Goal: Register for event/course

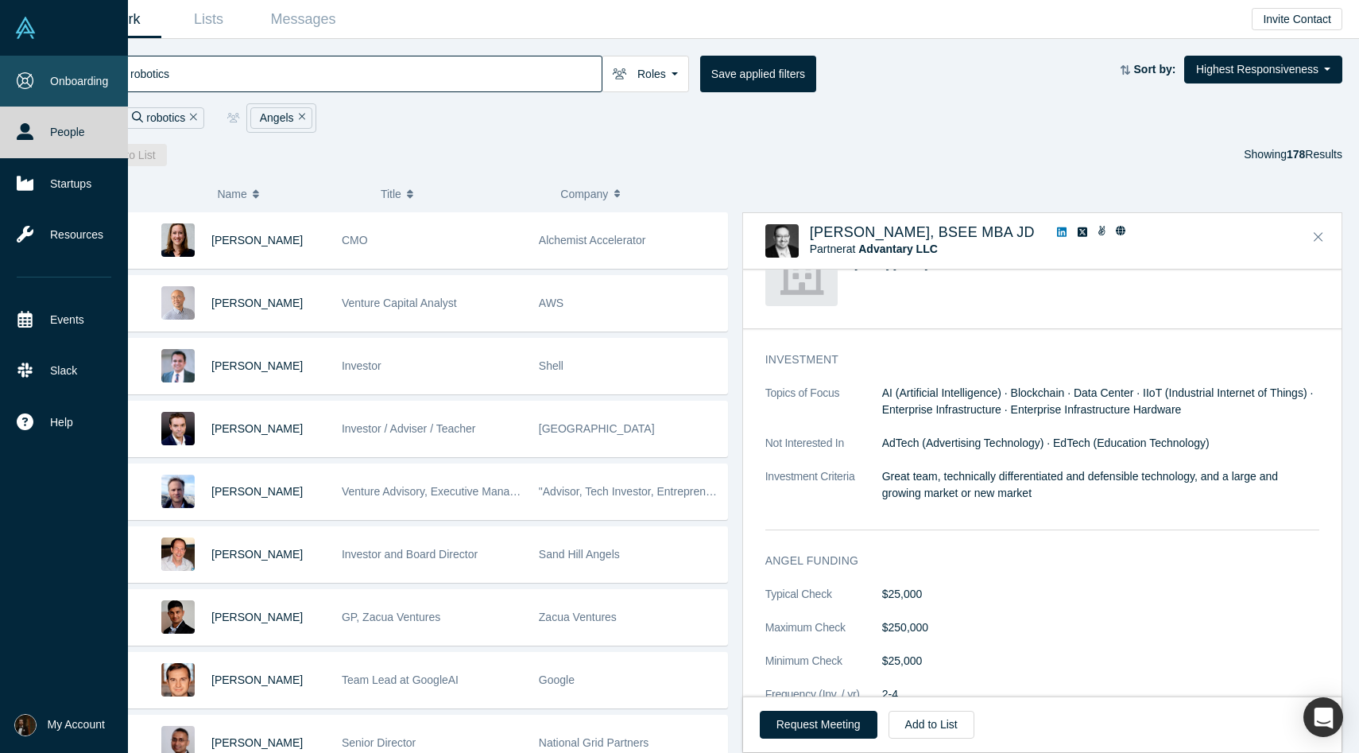
click at [13, 88] on link "Onboarding" at bounding box center [64, 81] width 128 height 51
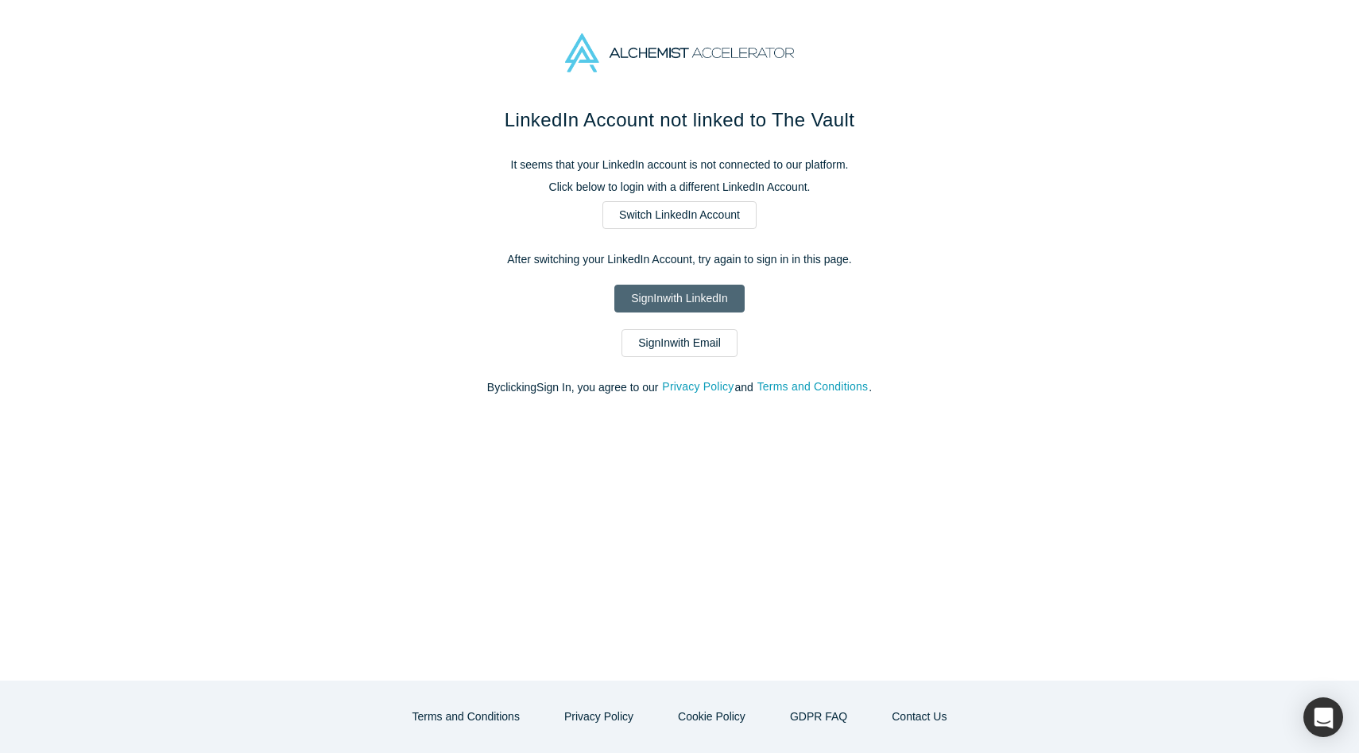
click at [675, 296] on link "Sign In with LinkedIn" at bounding box center [679, 299] width 130 height 28
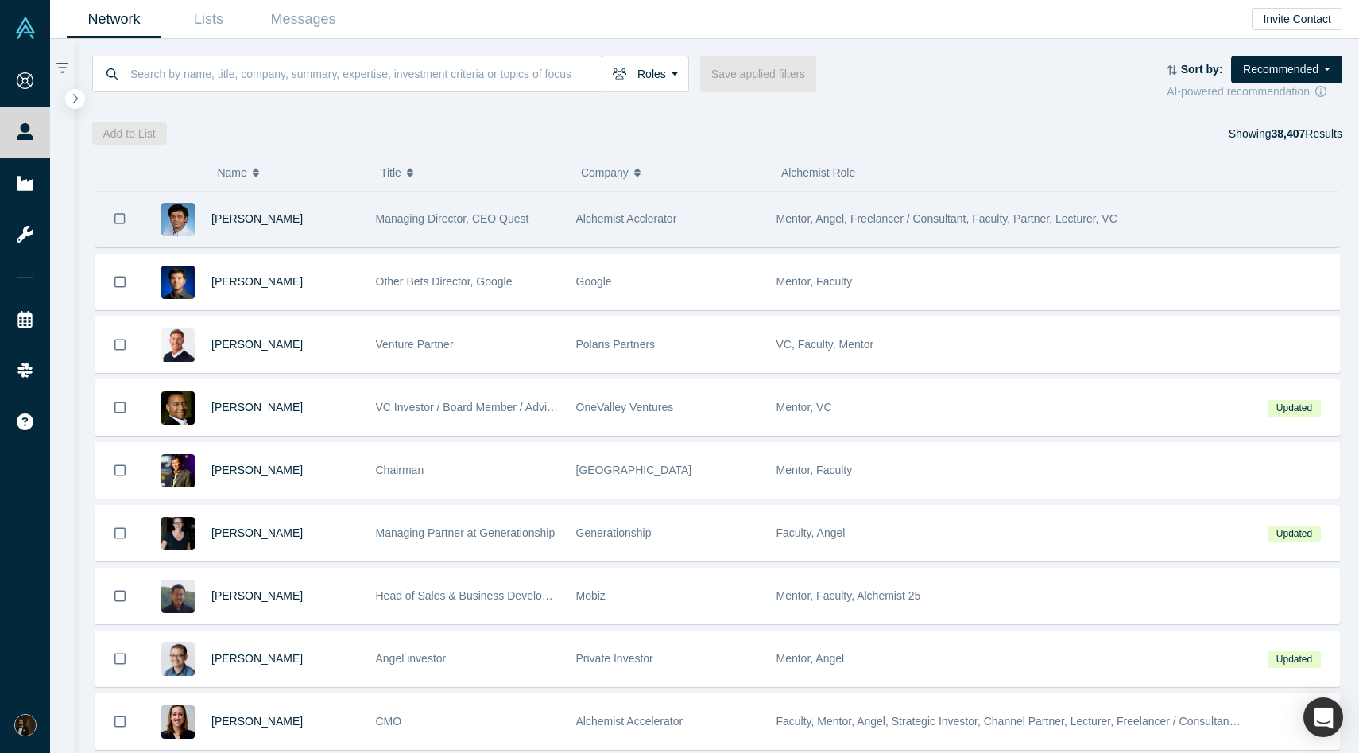
click at [343, 220] on div "Gnani Palanikumar" at bounding box center [285, 219] width 148 height 55
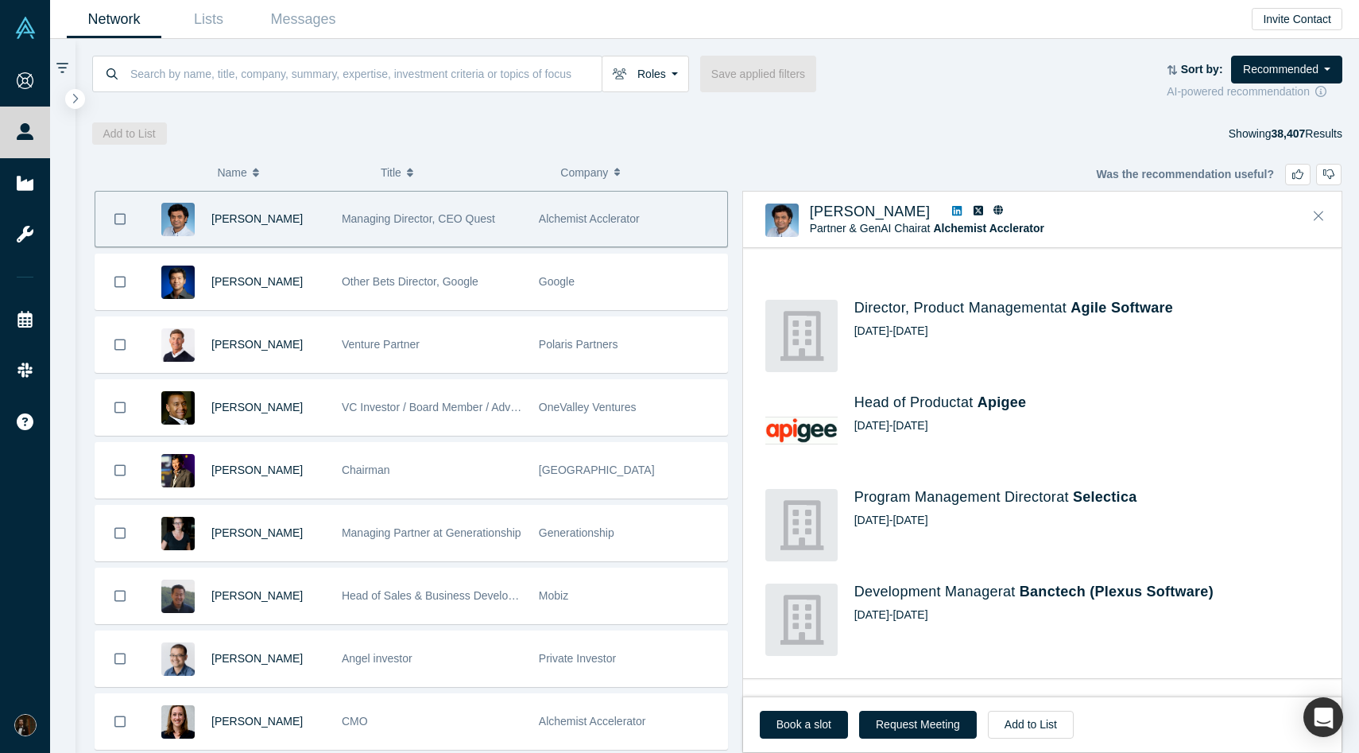
scroll to position [961, 0]
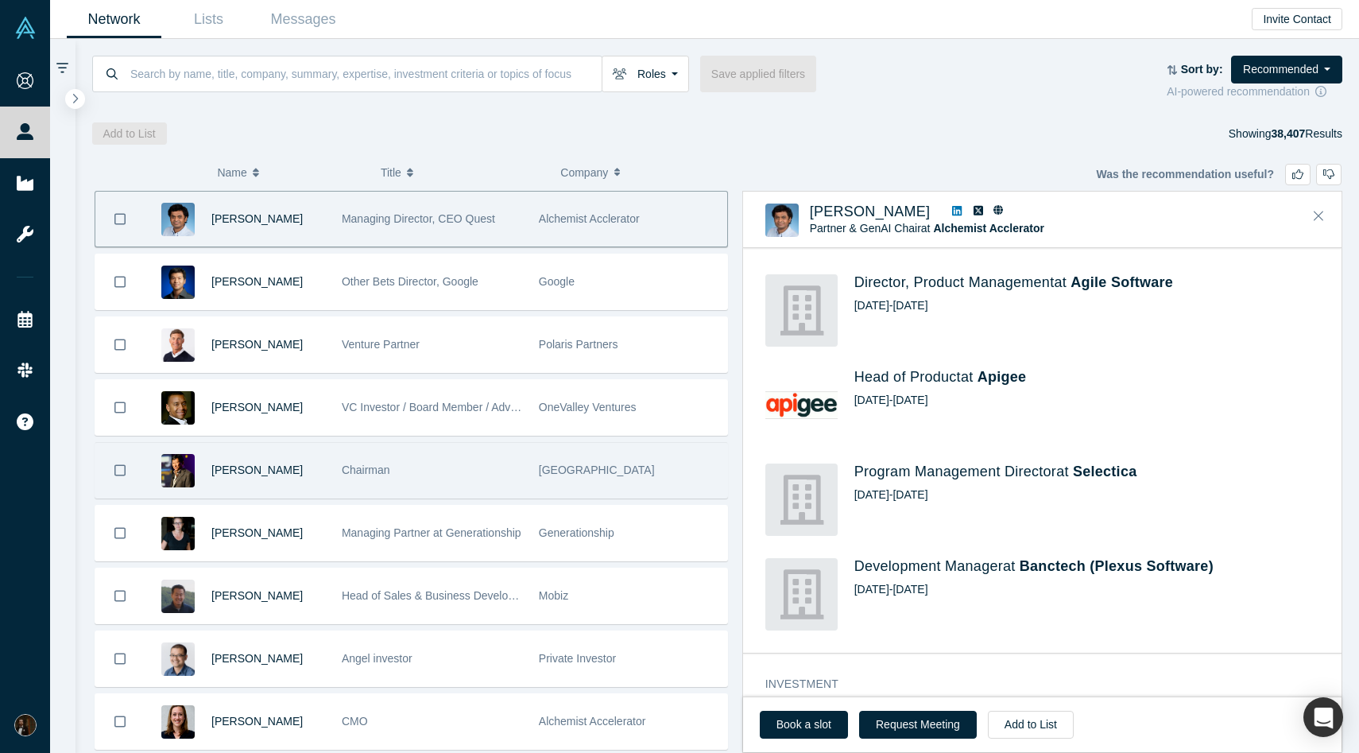
click at [476, 484] on div "Chairman" at bounding box center [432, 470] width 180 height 55
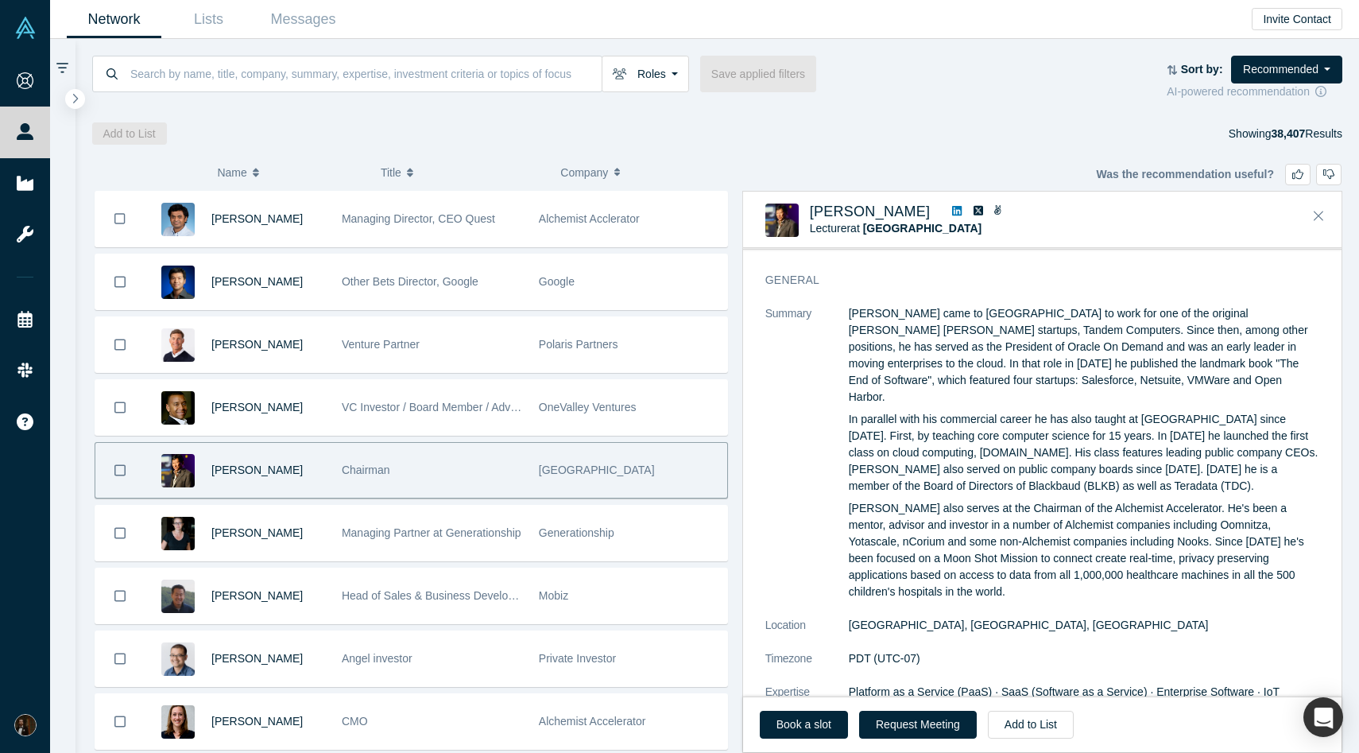
scroll to position [0, 0]
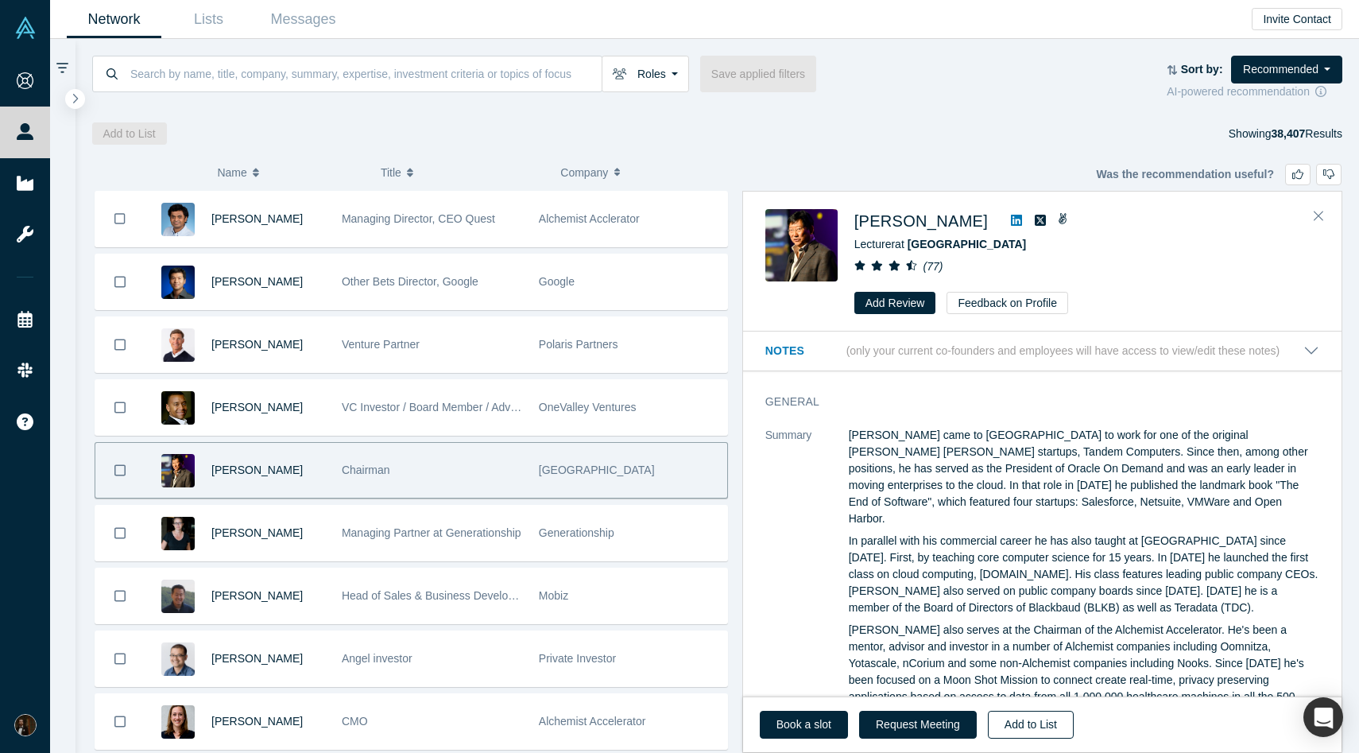
click at [1014, 722] on button "Add to List" at bounding box center [1031, 725] width 86 height 28
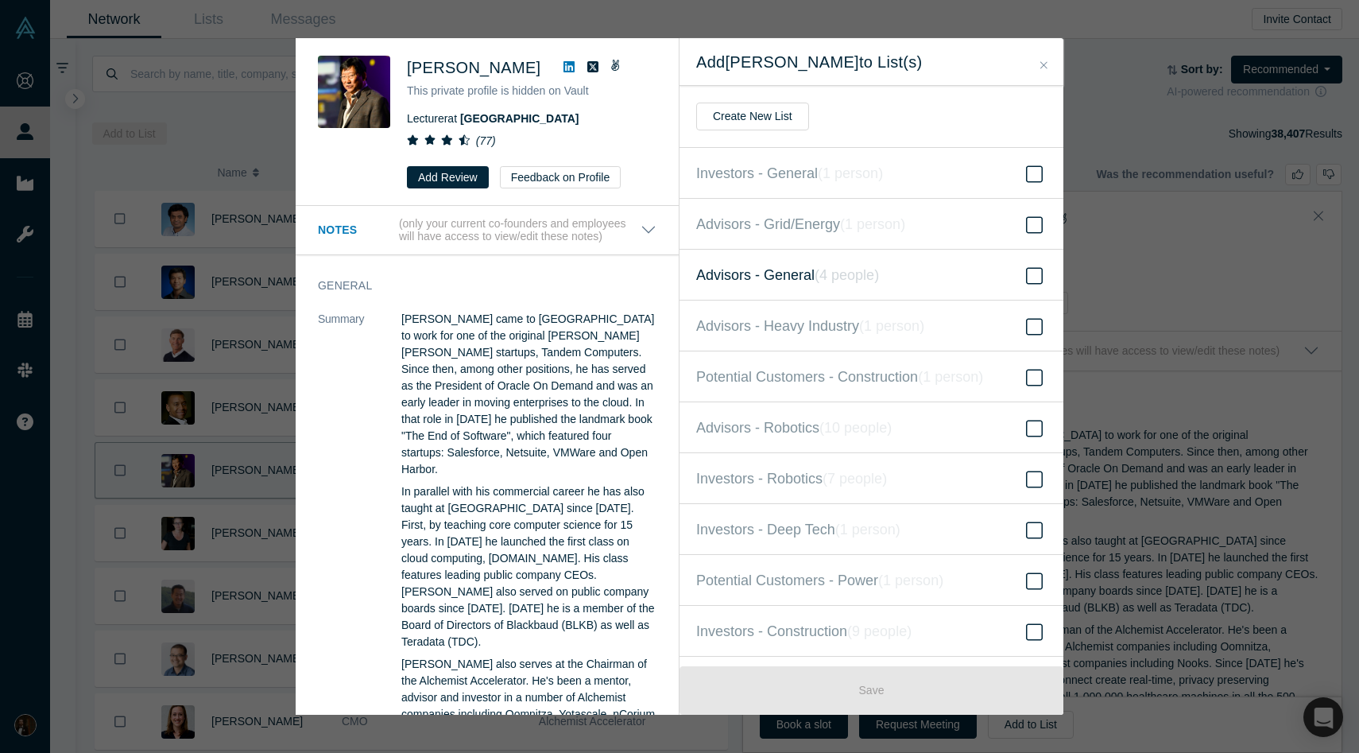
click at [970, 287] on label "Advisors - General ( 4 people )" at bounding box center [872, 275] width 384 height 51
click at [0, 0] on input "Advisors - General ( 4 people )" at bounding box center [0, 0] width 0 height 0
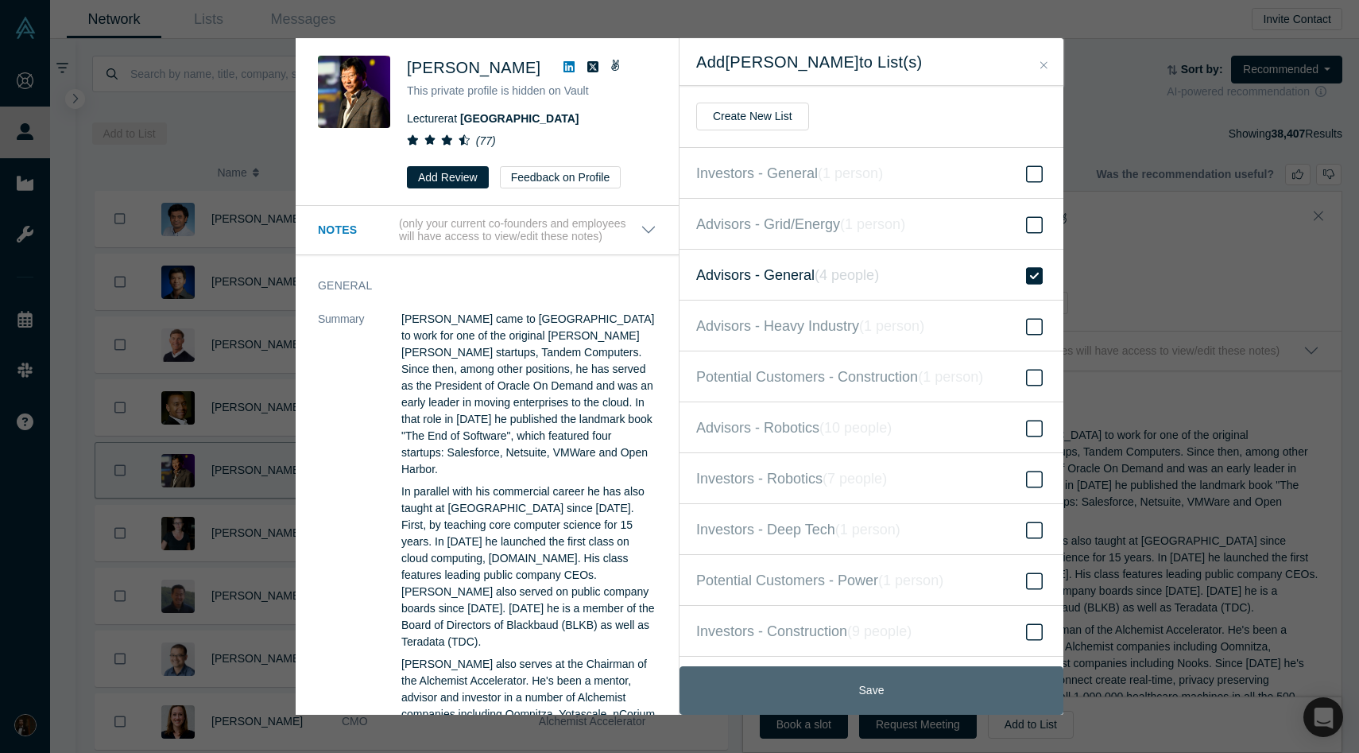
click at [834, 691] on button "Save" at bounding box center [872, 690] width 384 height 48
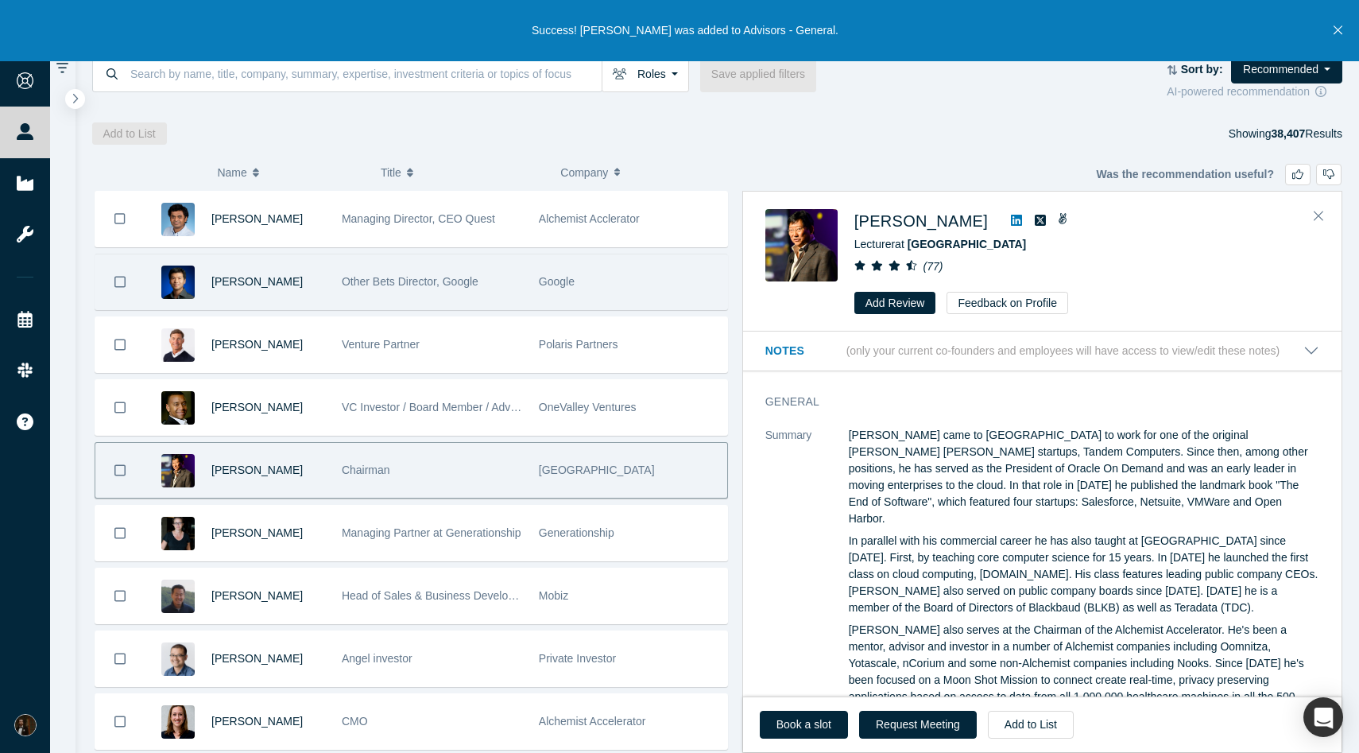
click at [277, 262] on div "Steven Kan" at bounding box center [268, 281] width 114 height 55
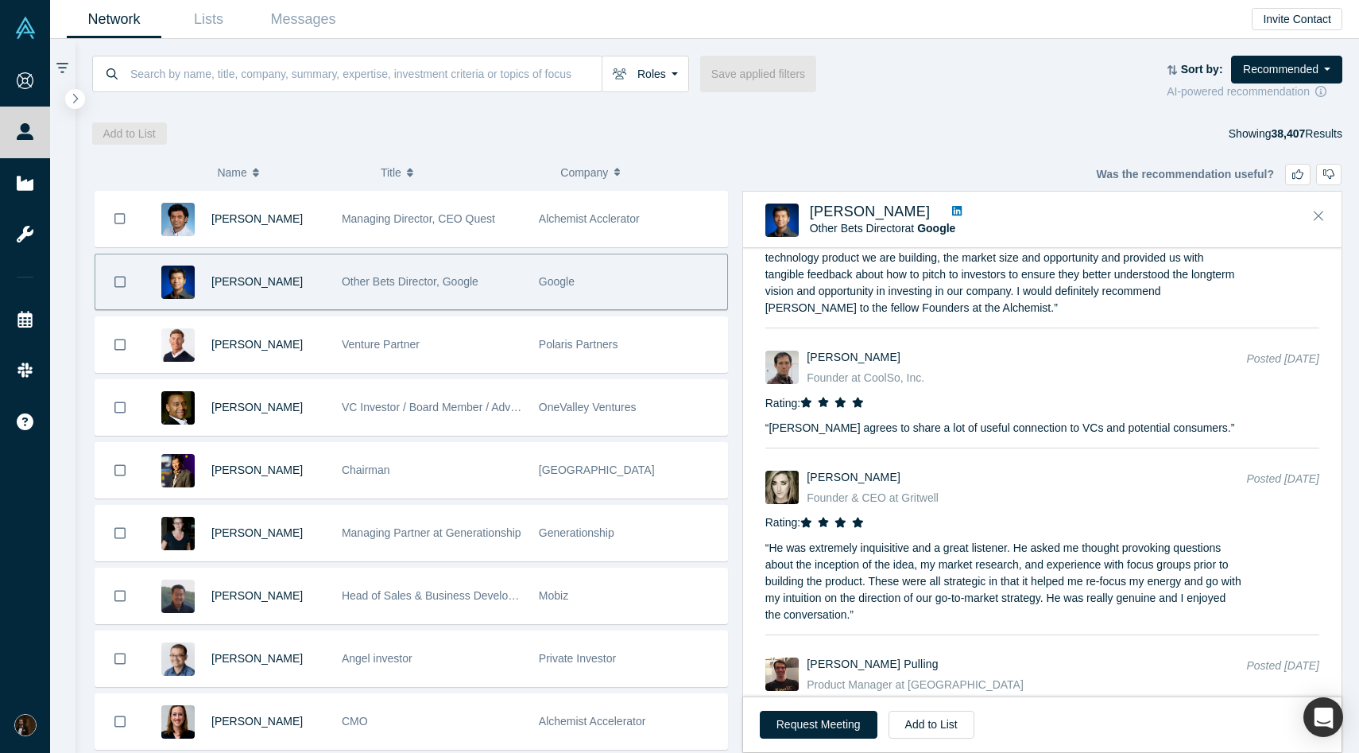
scroll to position [1906, 0]
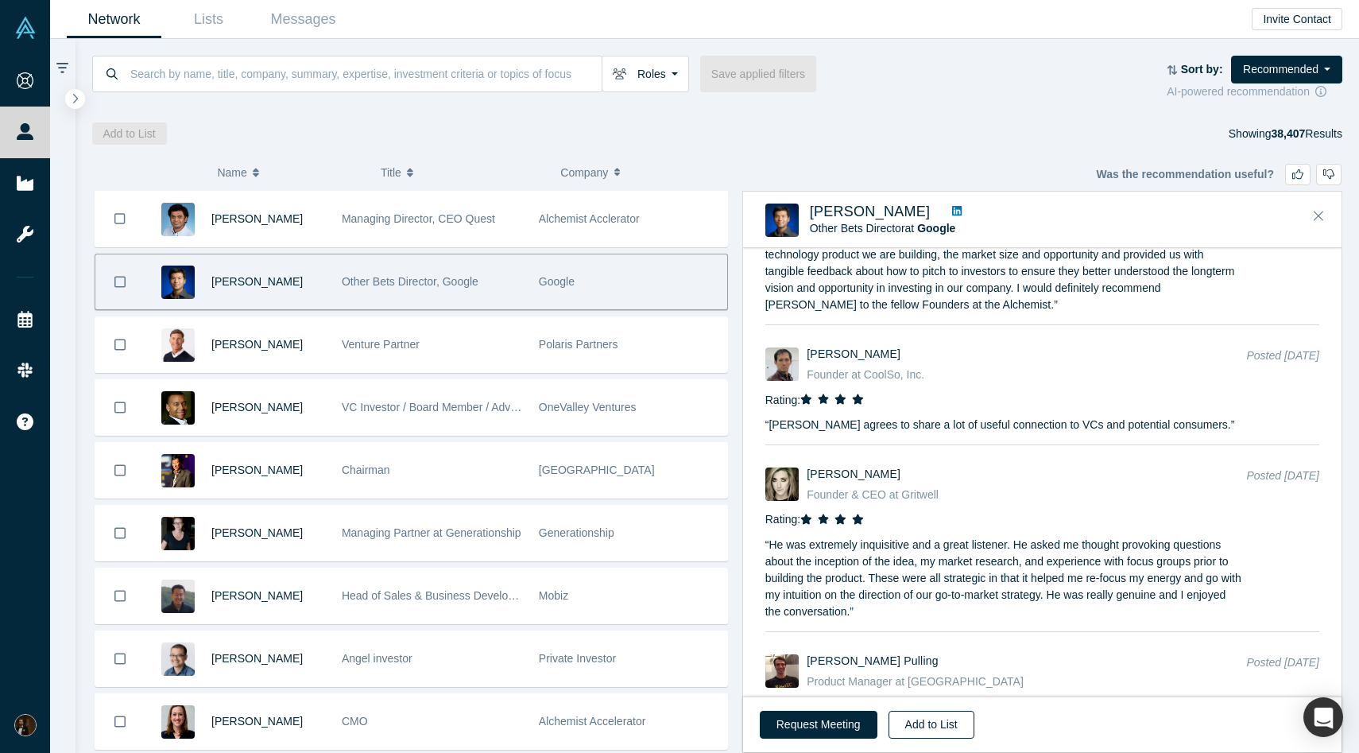
click at [940, 734] on button "Add to List" at bounding box center [932, 725] width 86 height 28
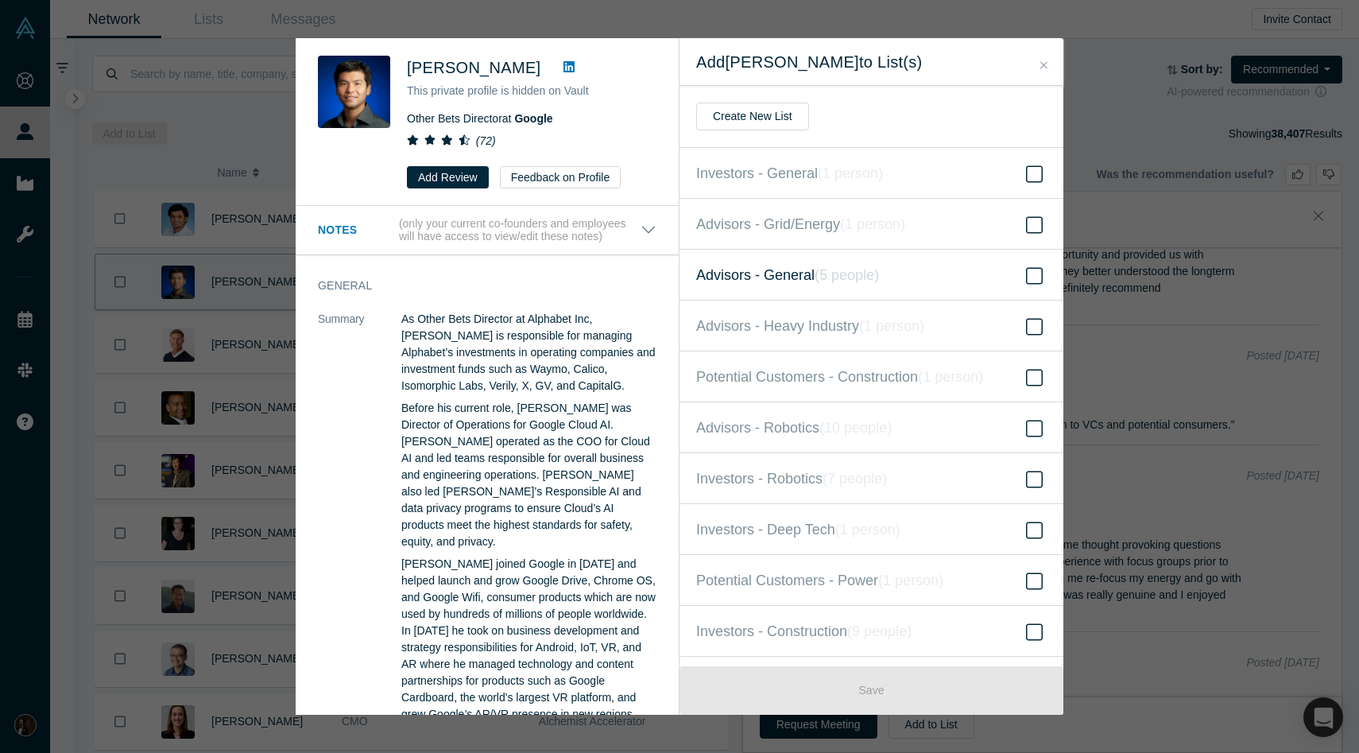
click at [953, 272] on label "Advisors - General ( 5 people )" at bounding box center [872, 275] width 384 height 51
click at [0, 0] on input "Advisors - General ( 5 people )" at bounding box center [0, 0] width 0 height 0
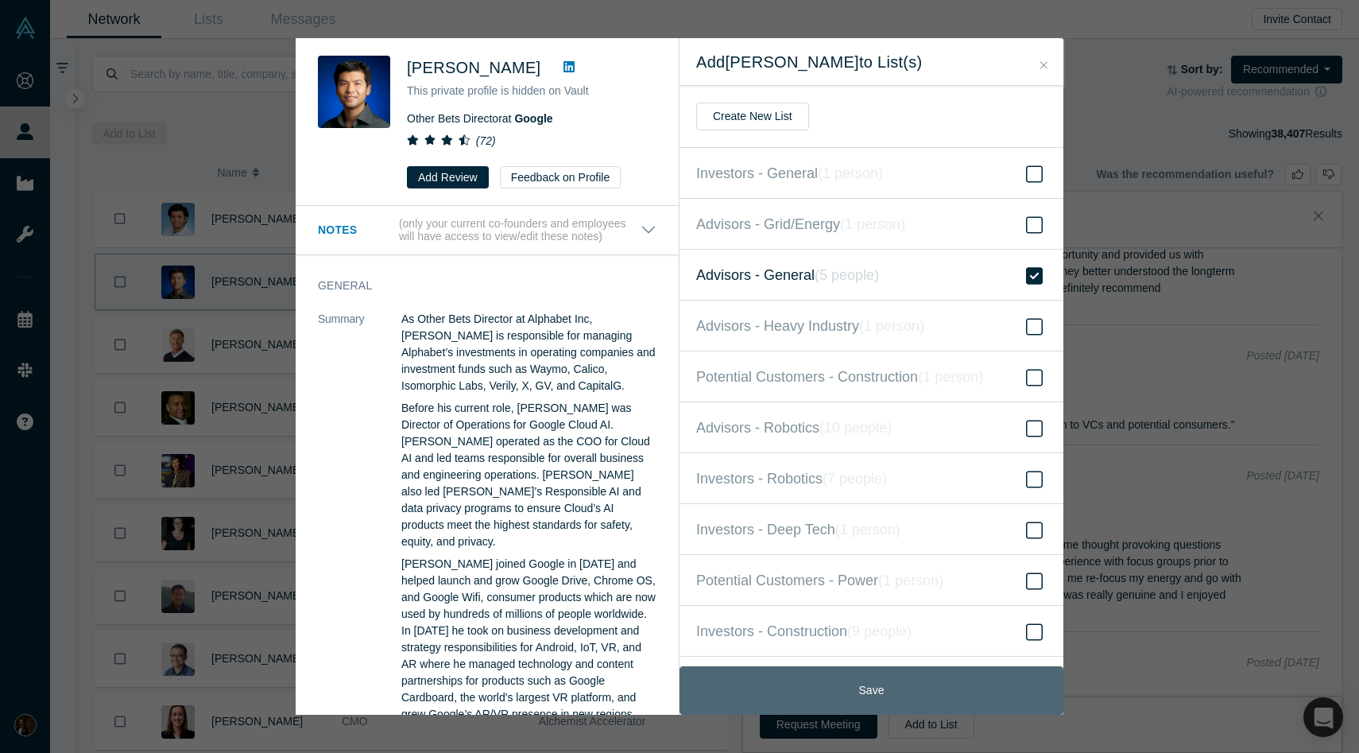
click at [797, 680] on button "Save" at bounding box center [872, 690] width 384 height 48
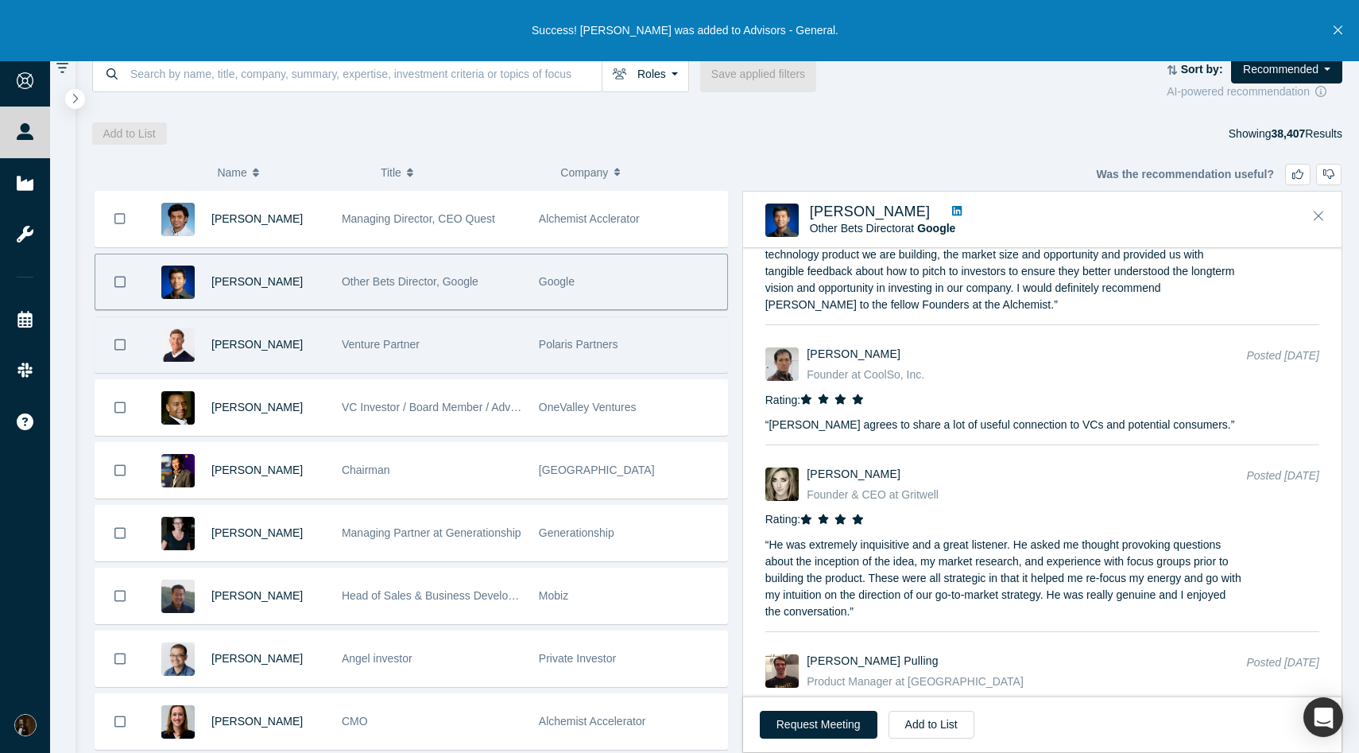
click at [529, 336] on div "Venture Partner" at bounding box center [431, 344] width 197 height 55
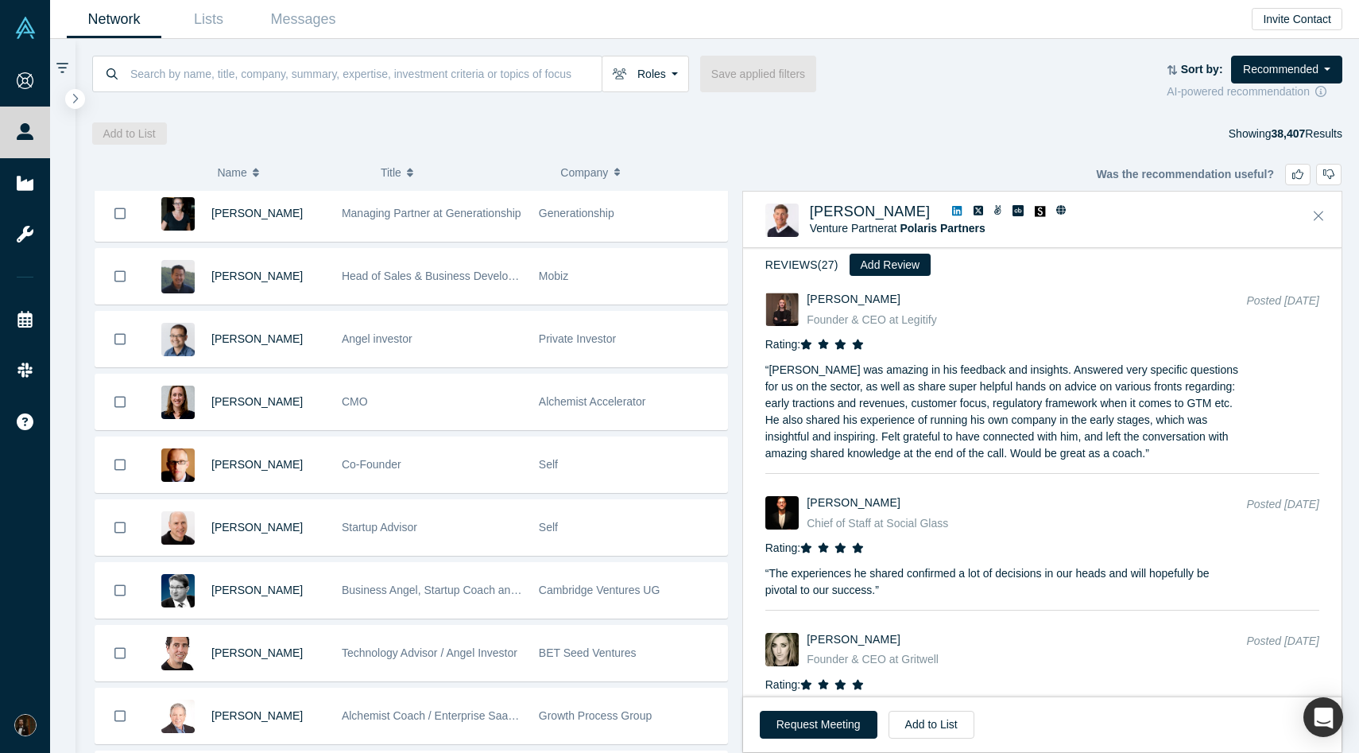
scroll to position [320, 0]
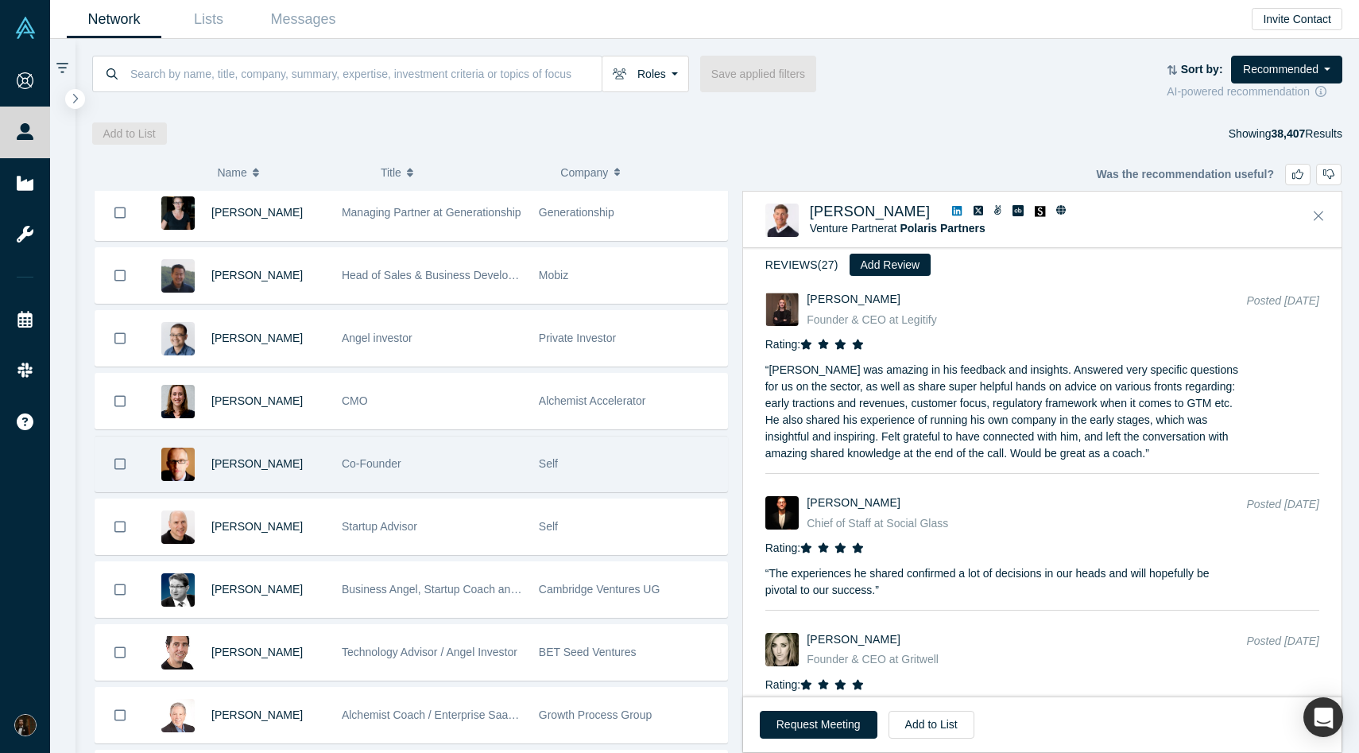
click at [523, 465] on div "Co-Founder" at bounding box center [431, 463] width 197 height 55
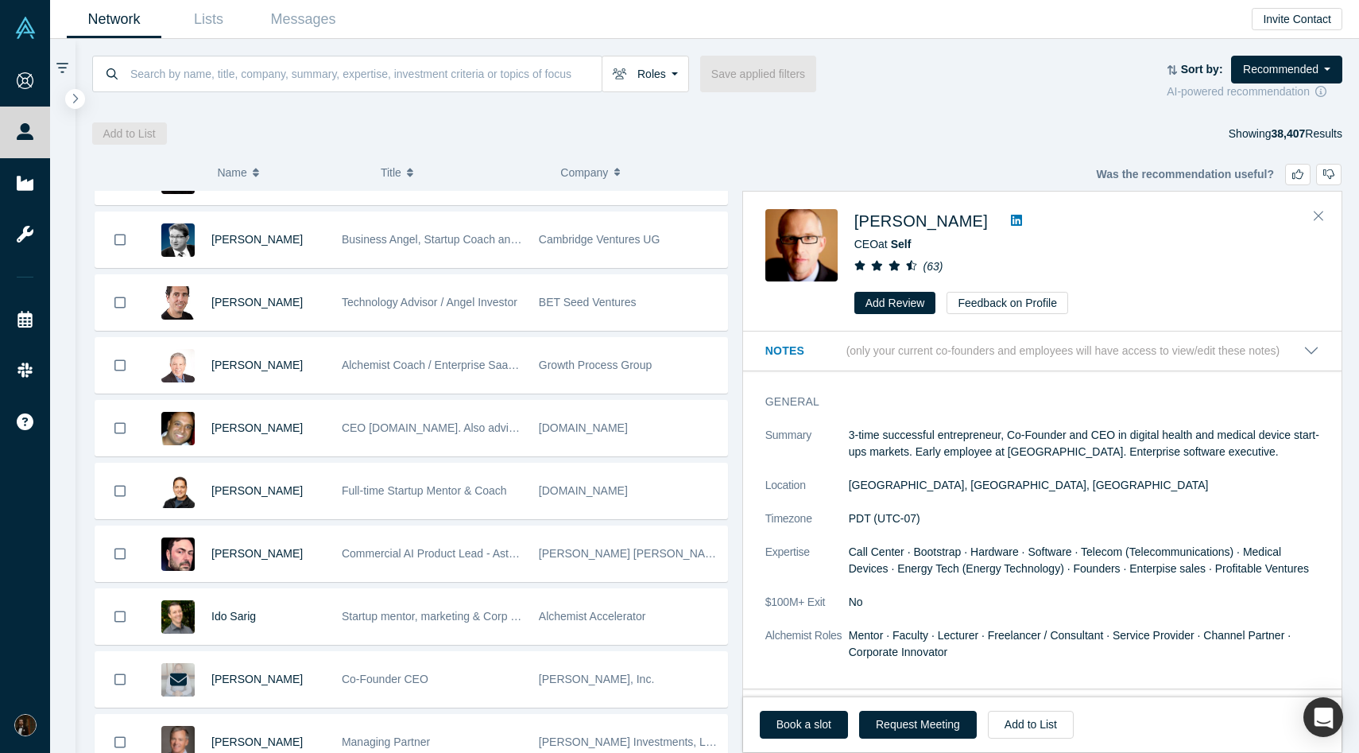
scroll to position [671, 0]
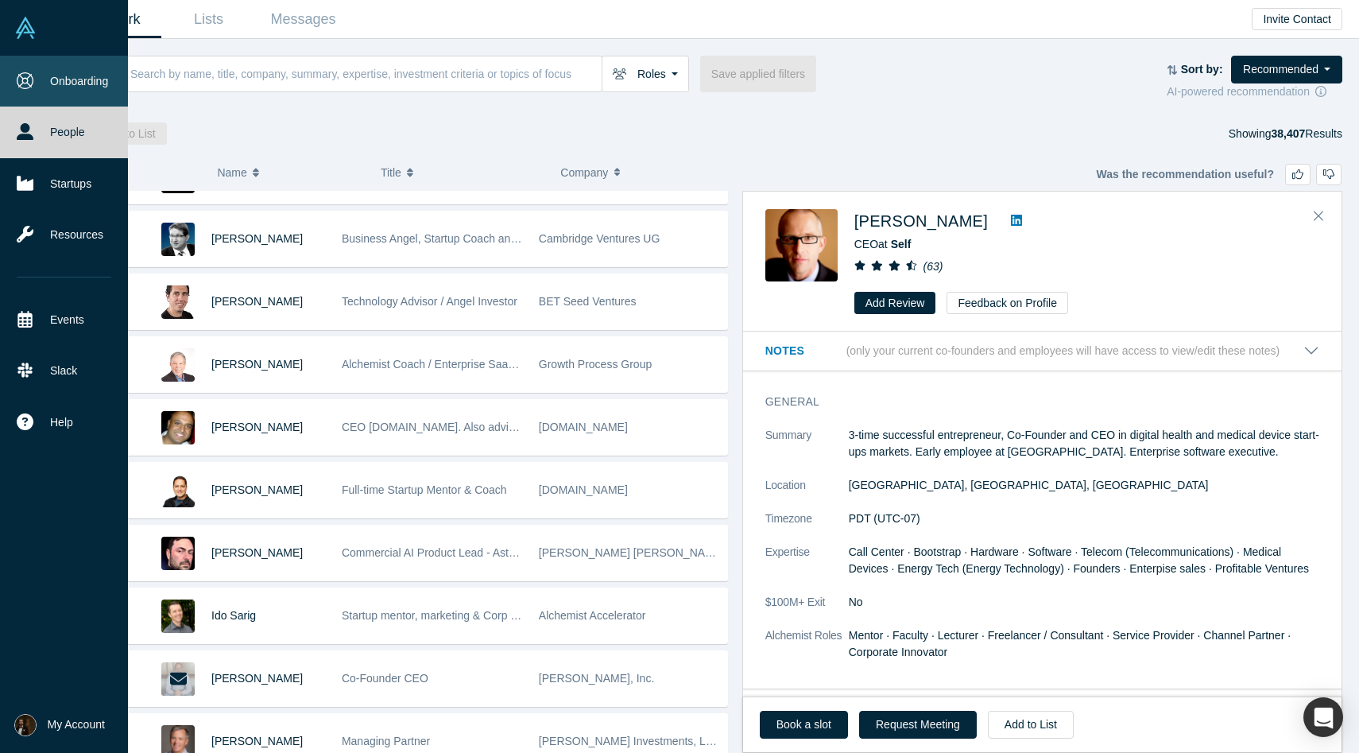
click at [20, 79] on icon at bounding box center [25, 80] width 17 height 17
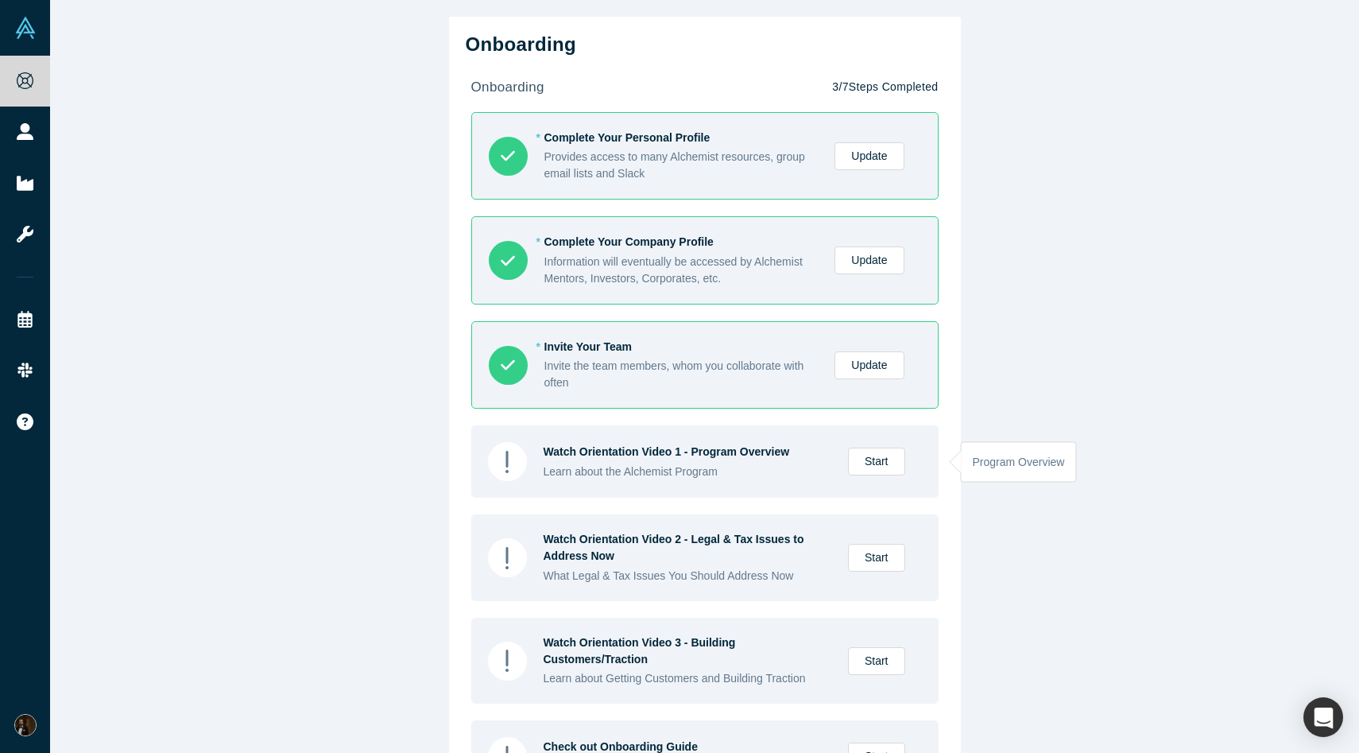
click at [643, 451] on div "Watch Orientation Video 1 - Program Overview" at bounding box center [688, 451] width 288 height 17
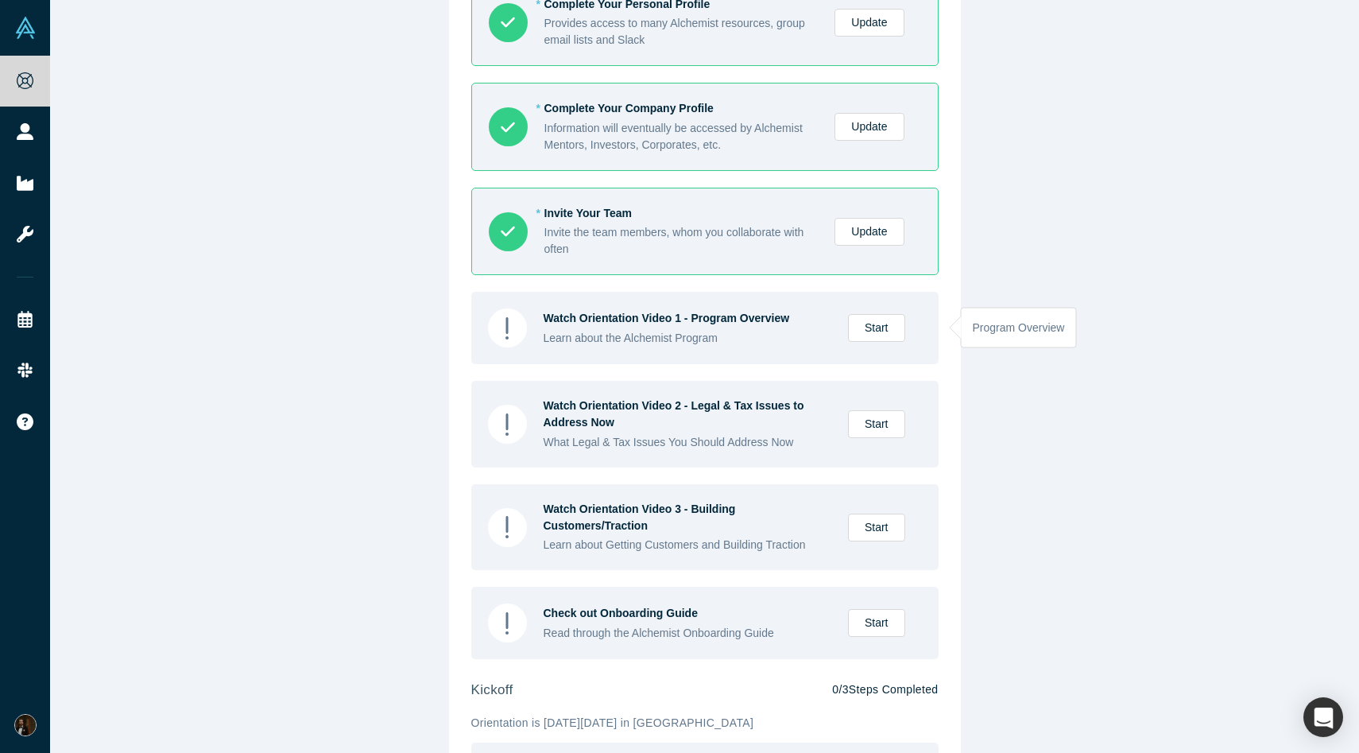
scroll to position [134, 0]
click at [877, 332] on link "Start" at bounding box center [876, 327] width 57 height 28
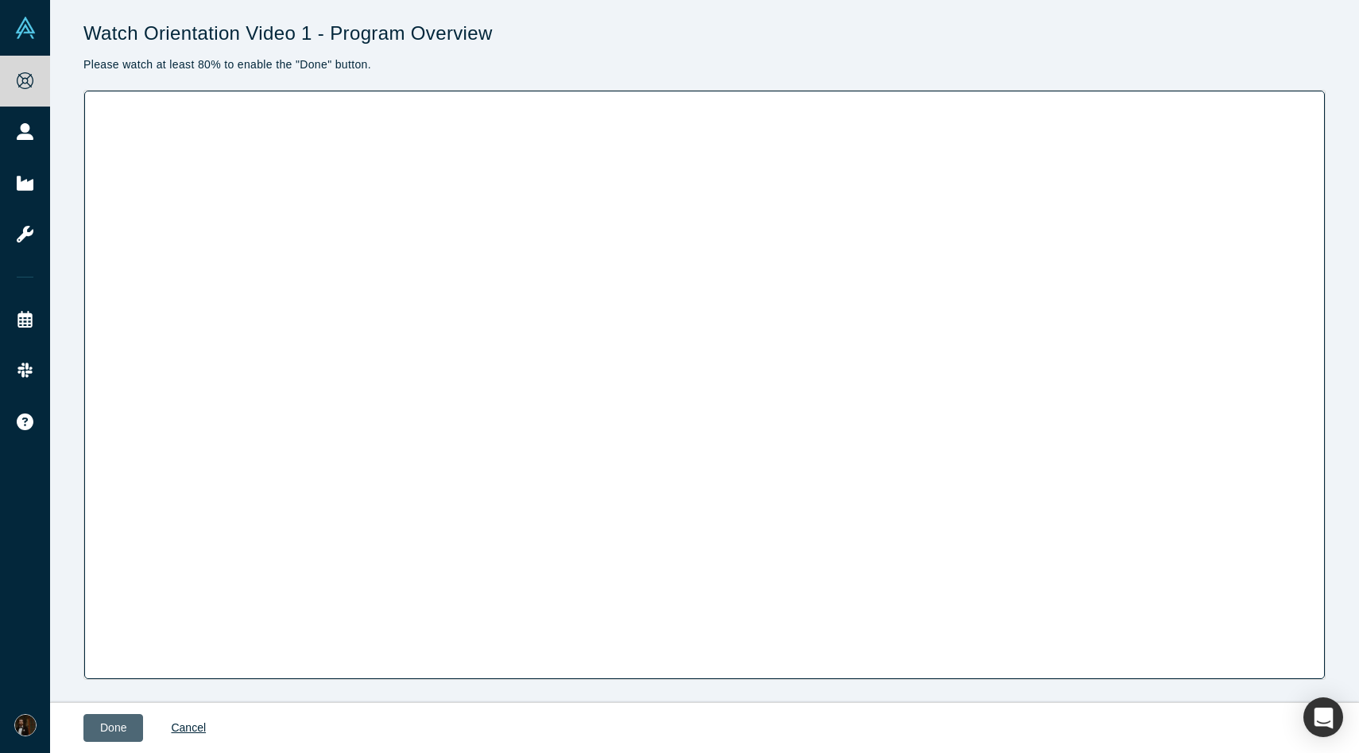
click at [113, 735] on button "Done" at bounding box center [113, 728] width 60 height 28
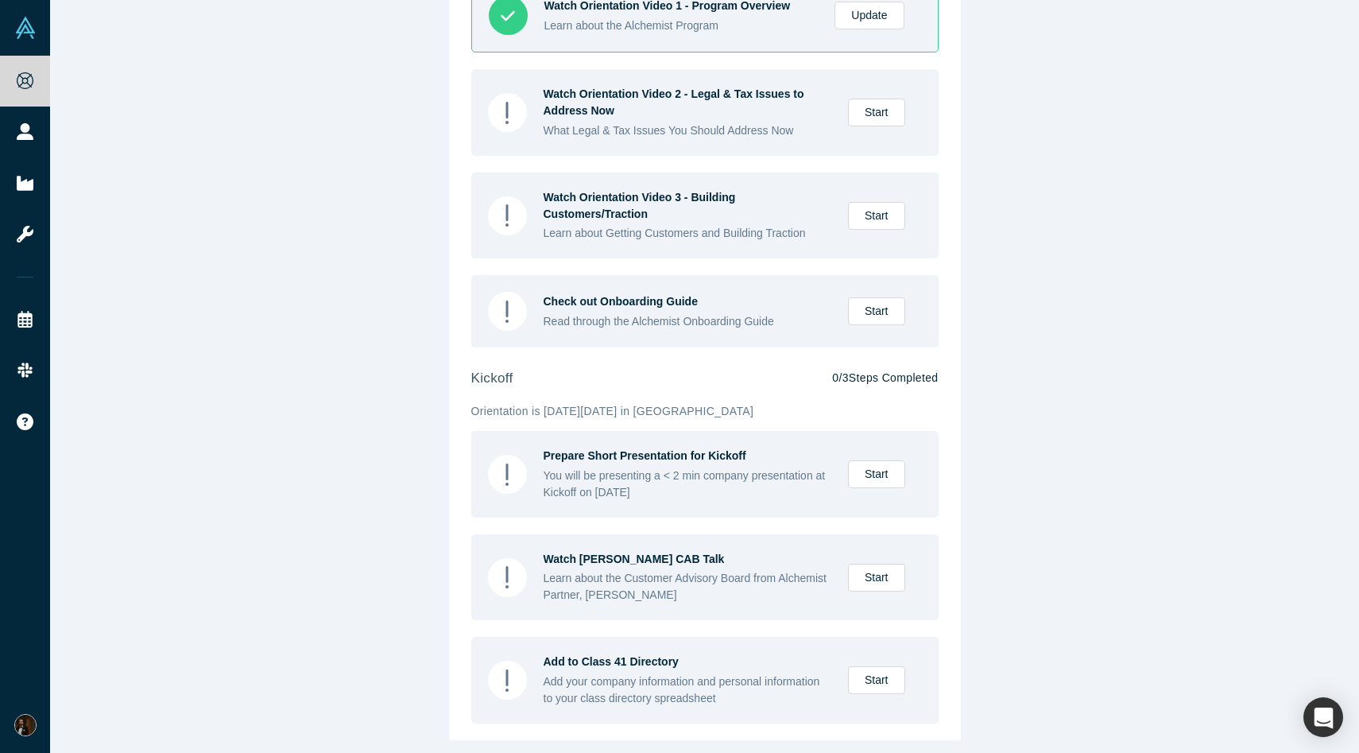
scroll to position [451, 0]
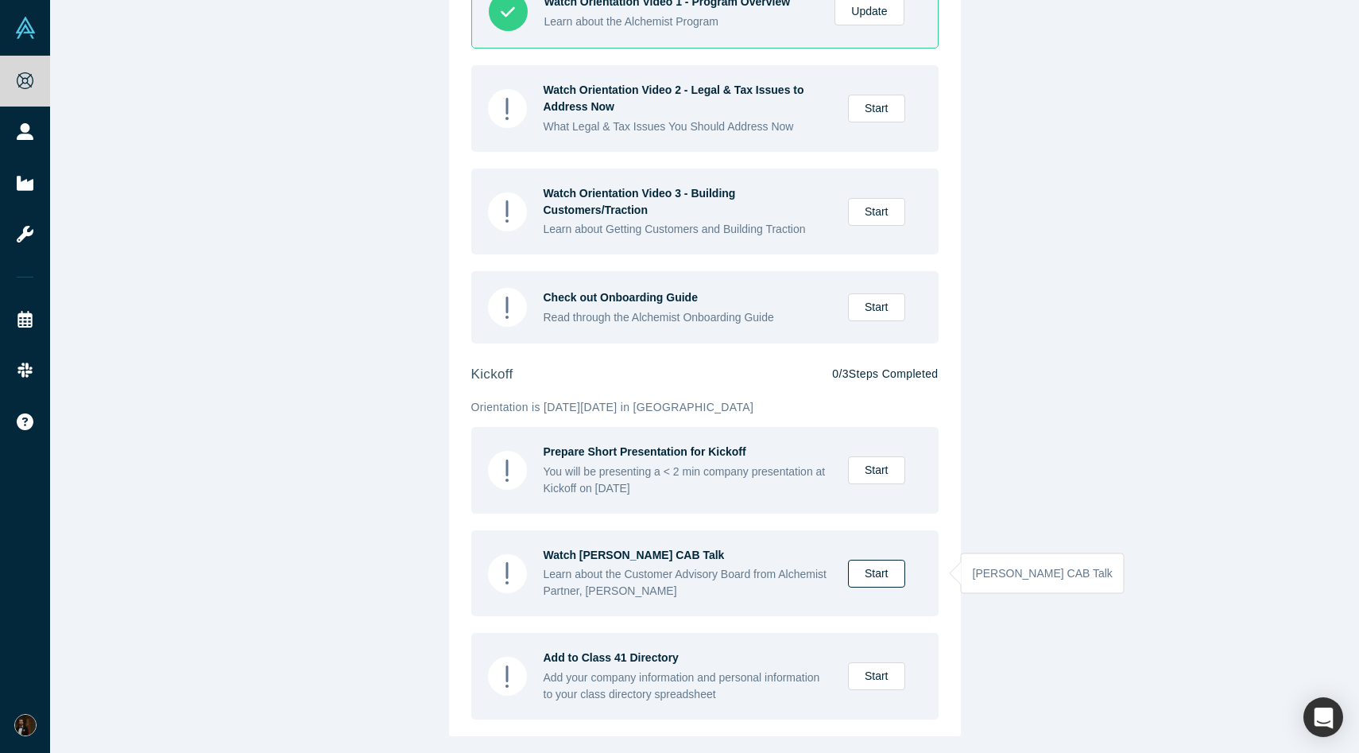
click at [882, 576] on link "Start" at bounding box center [876, 574] width 57 height 28
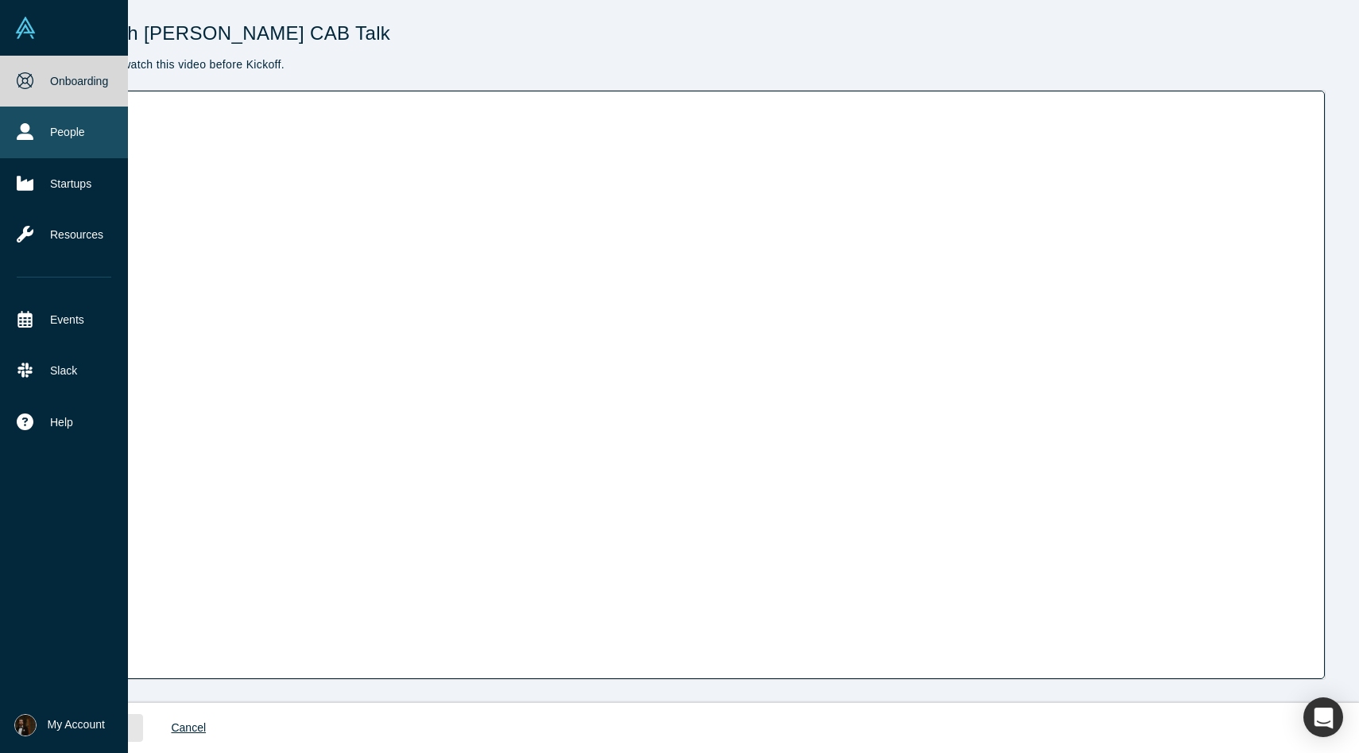
click at [52, 141] on link "People" at bounding box center [64, 131] width 128 height 51
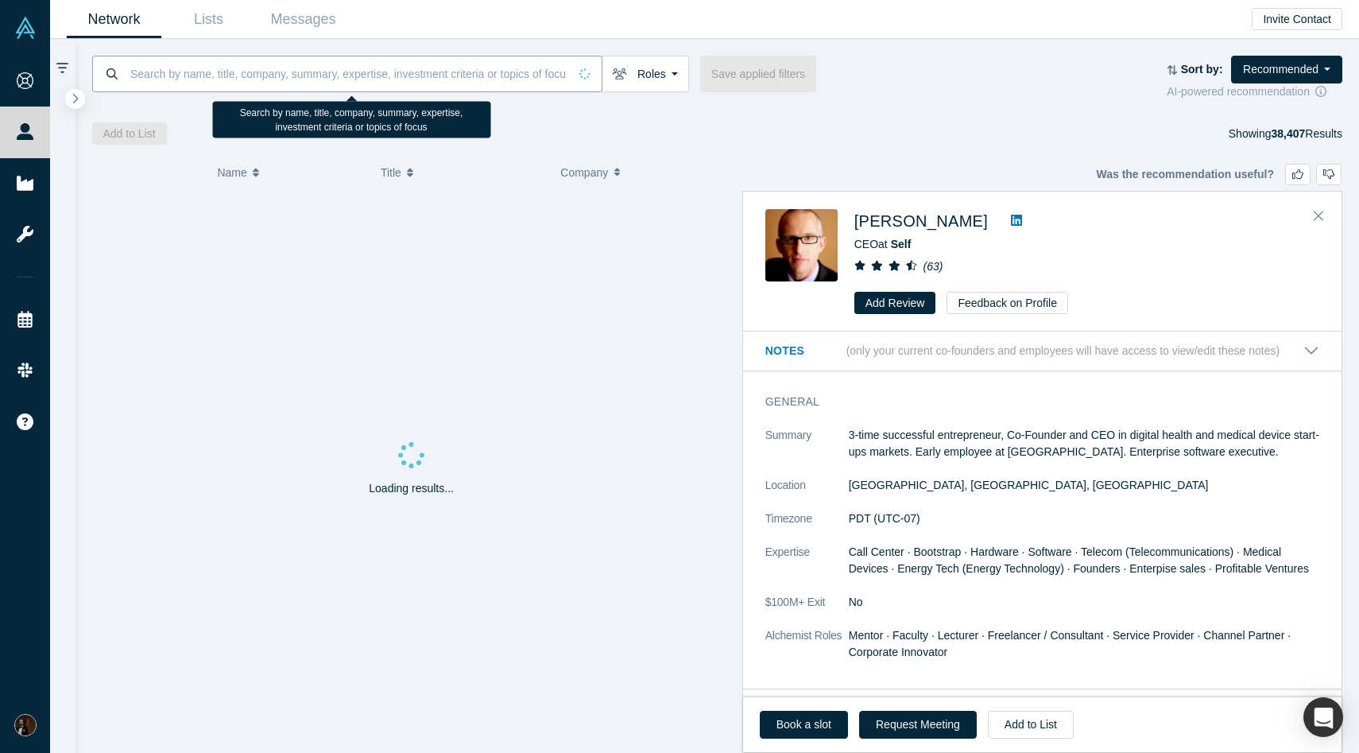
click at [327, 75] on input at bounding box center [348, 73] width 439 height 37
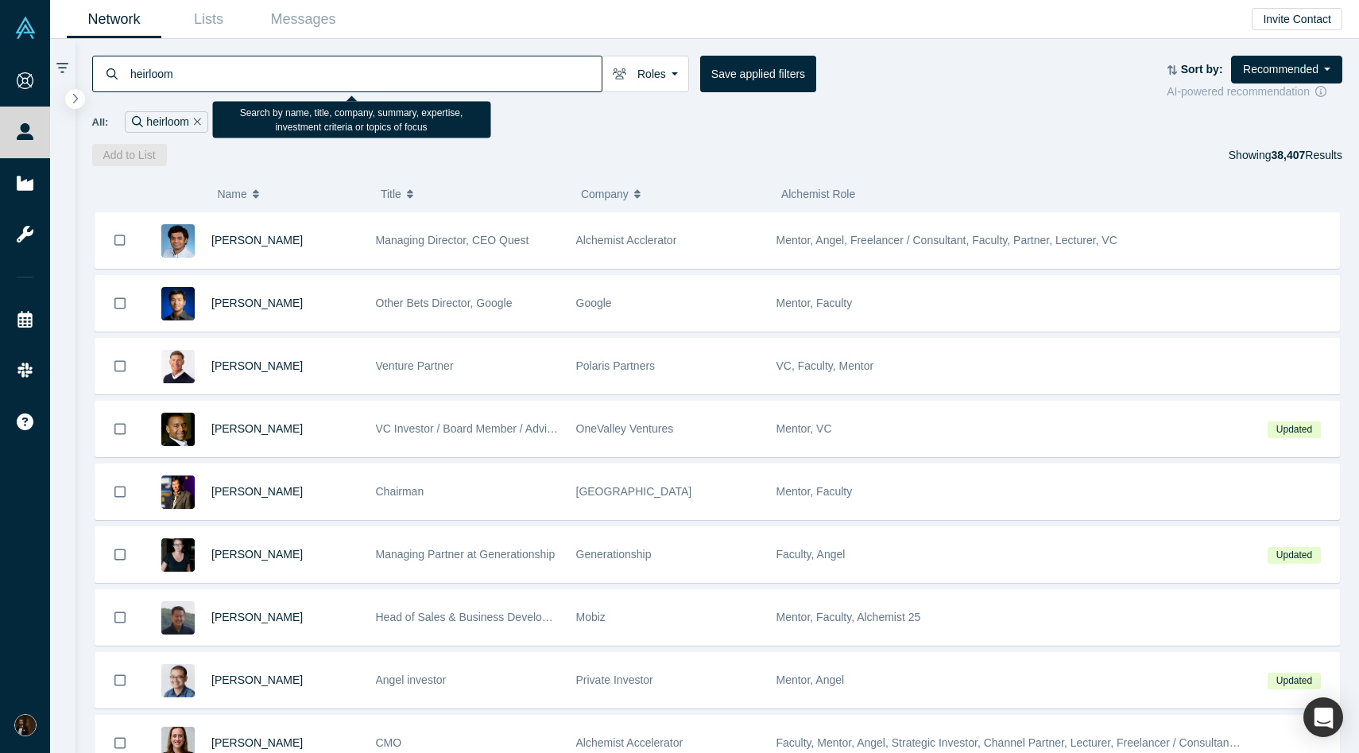
type input "heirloom"
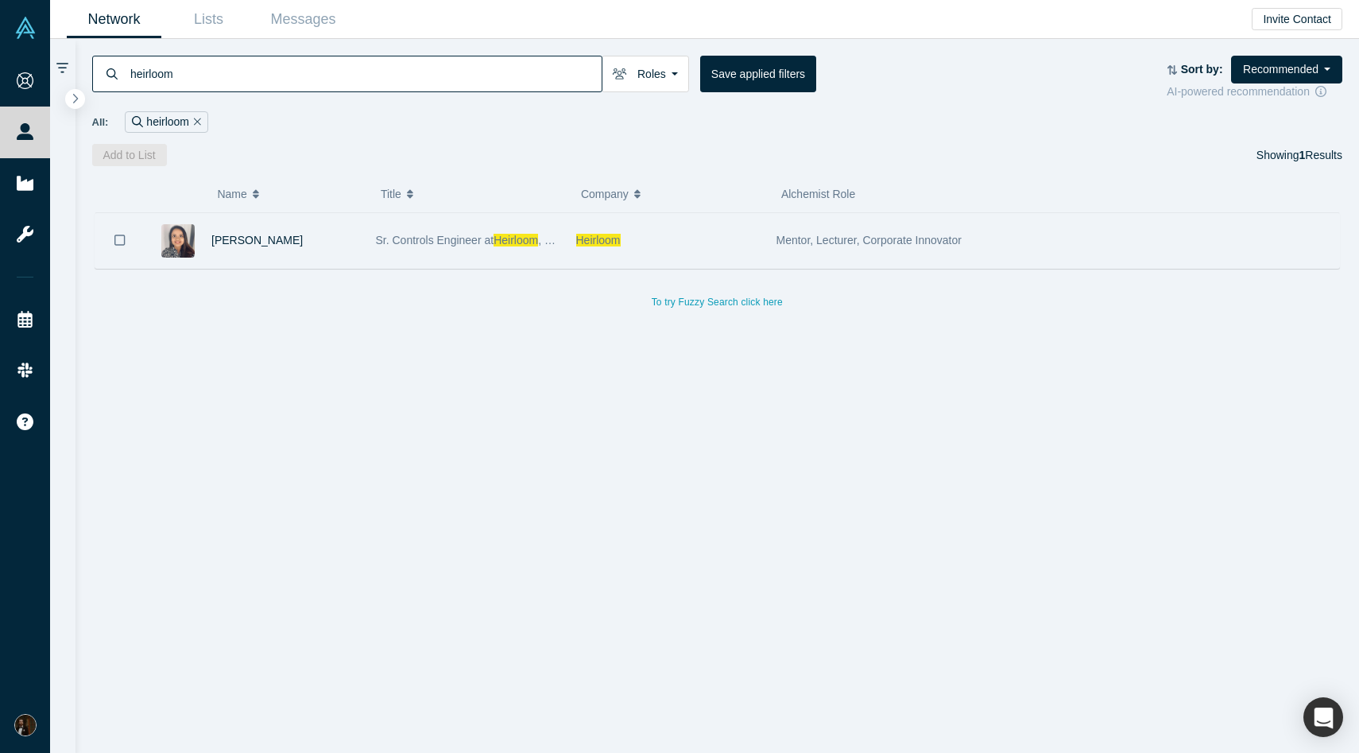
click at [354, 246] on div "Riddhi Padariya" at bounding box center [285, 240] width 148 height 55
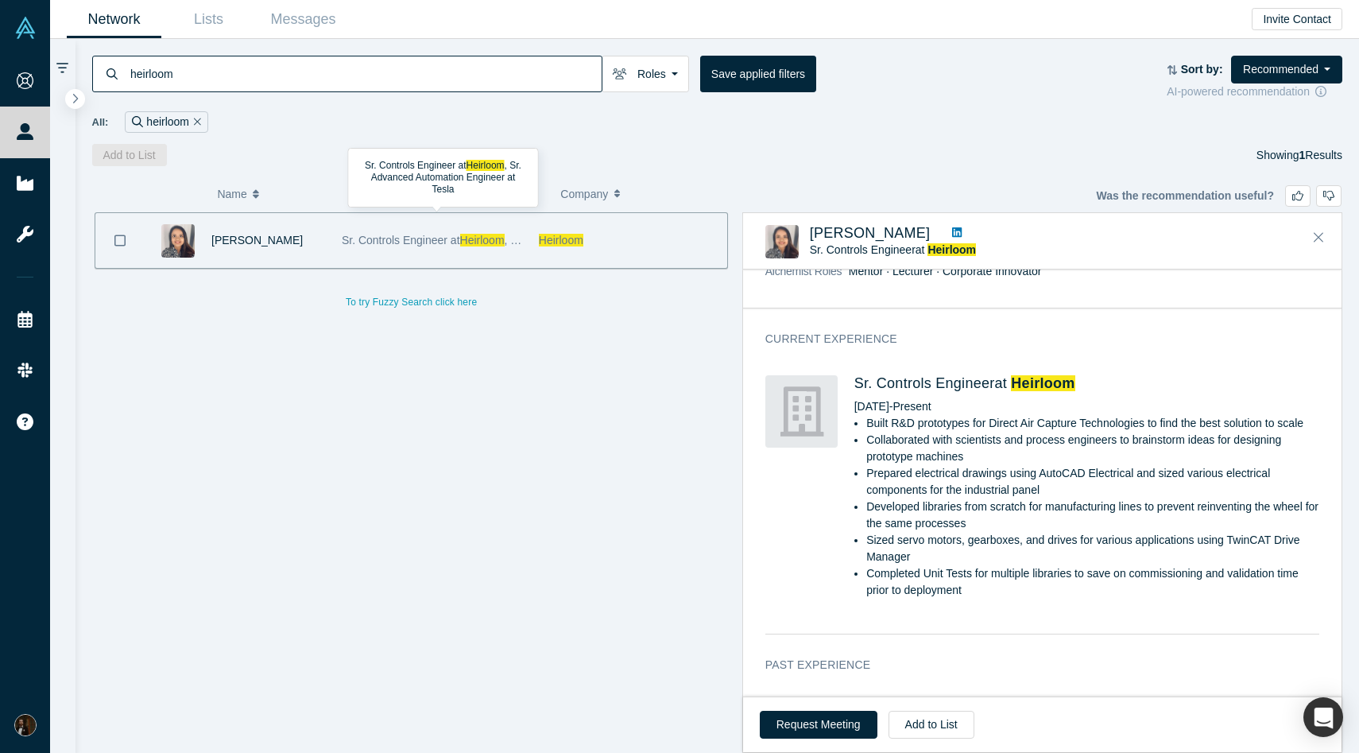
scroll to position [490, 0]
click at [952, 233] on icon at bounding box center [957, 232] width 10 height 11
click at [723, 191] on div "Company" at bounding box center [642, 194] width 180 height 35
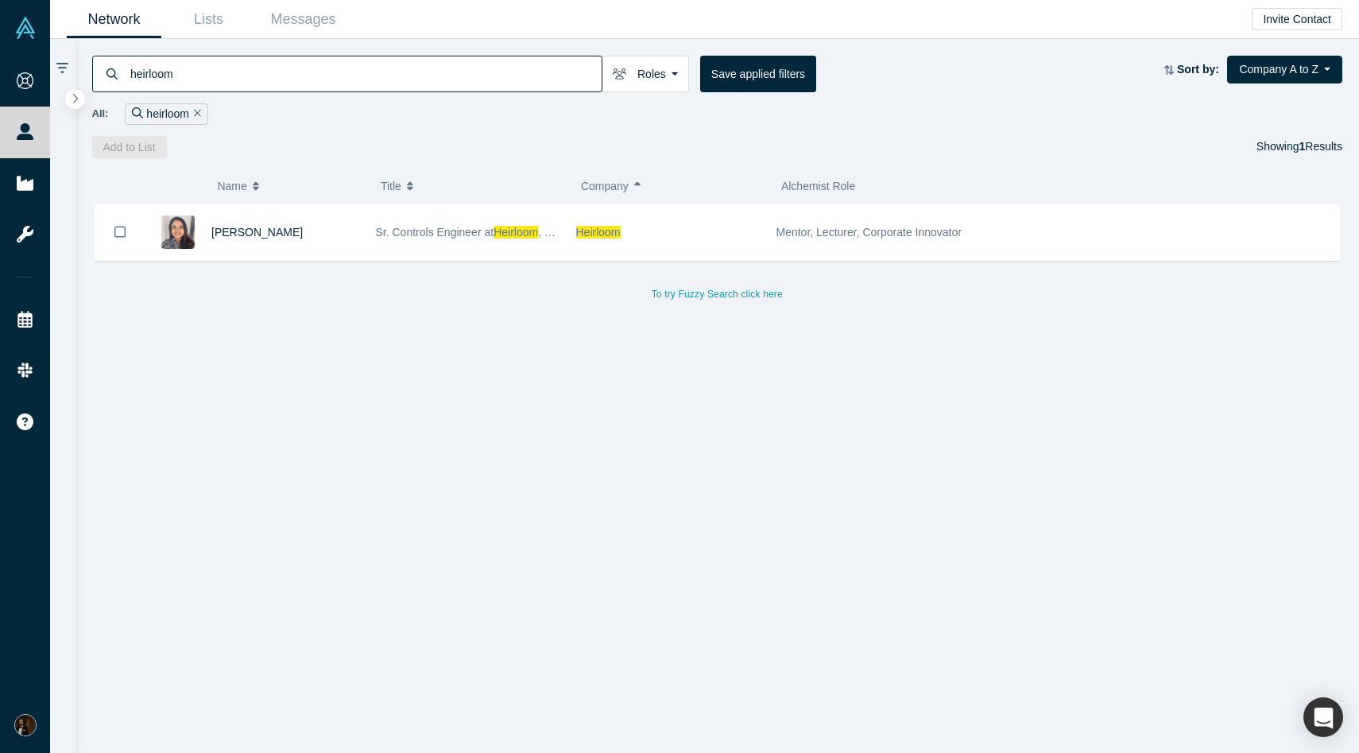
click at [194, 112] on icon "Remove Filter" at bounding box center [197, 112] width 7 height 11
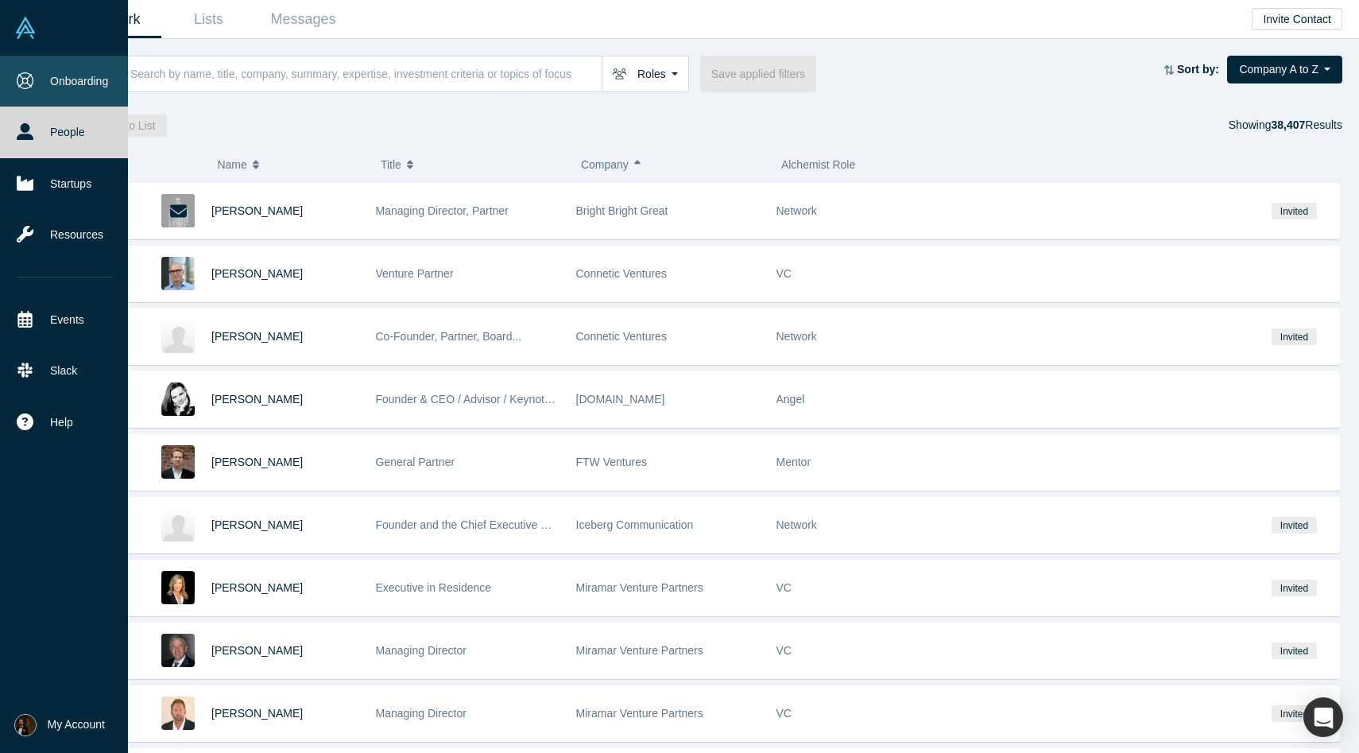
click at [19, 79] on icon at bounding box center [25, 80] width 17 height 17
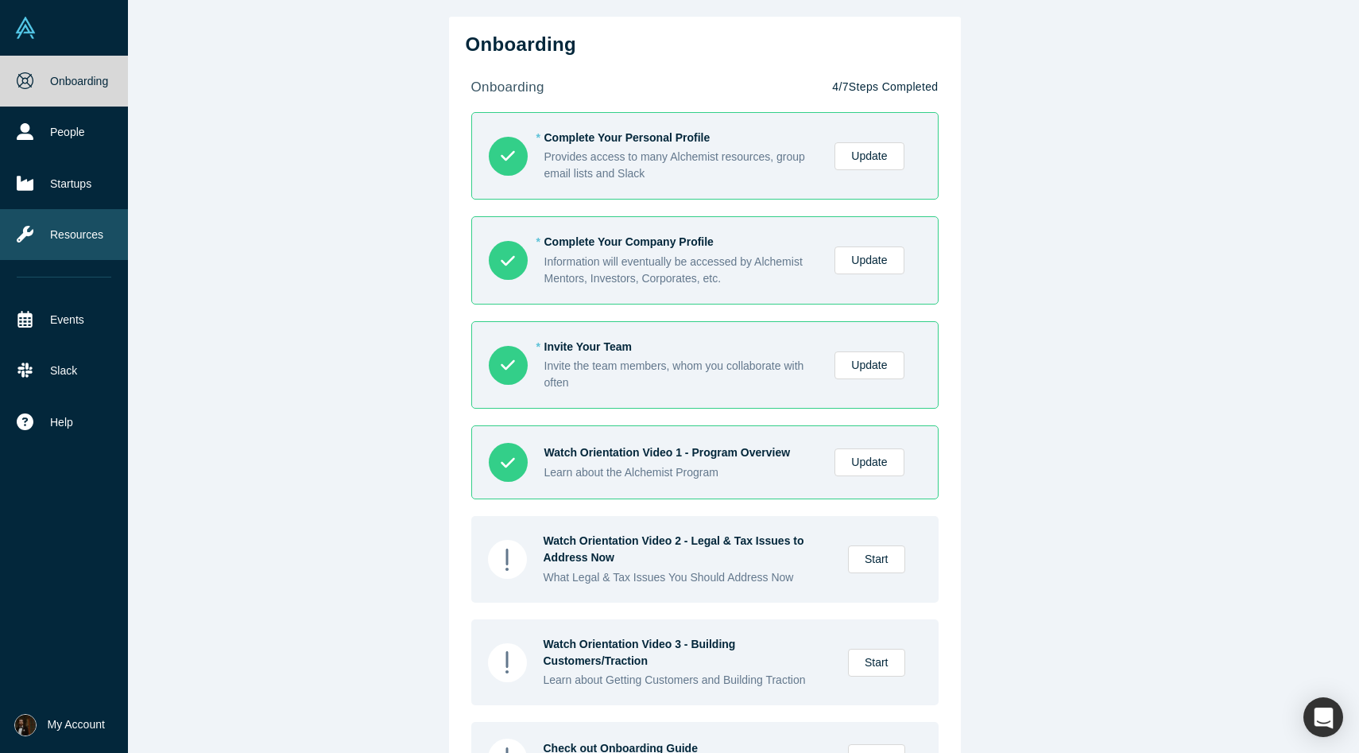
click at [46, 237] on link "Resources" at bounding box center [64, 234] width 128 height 51
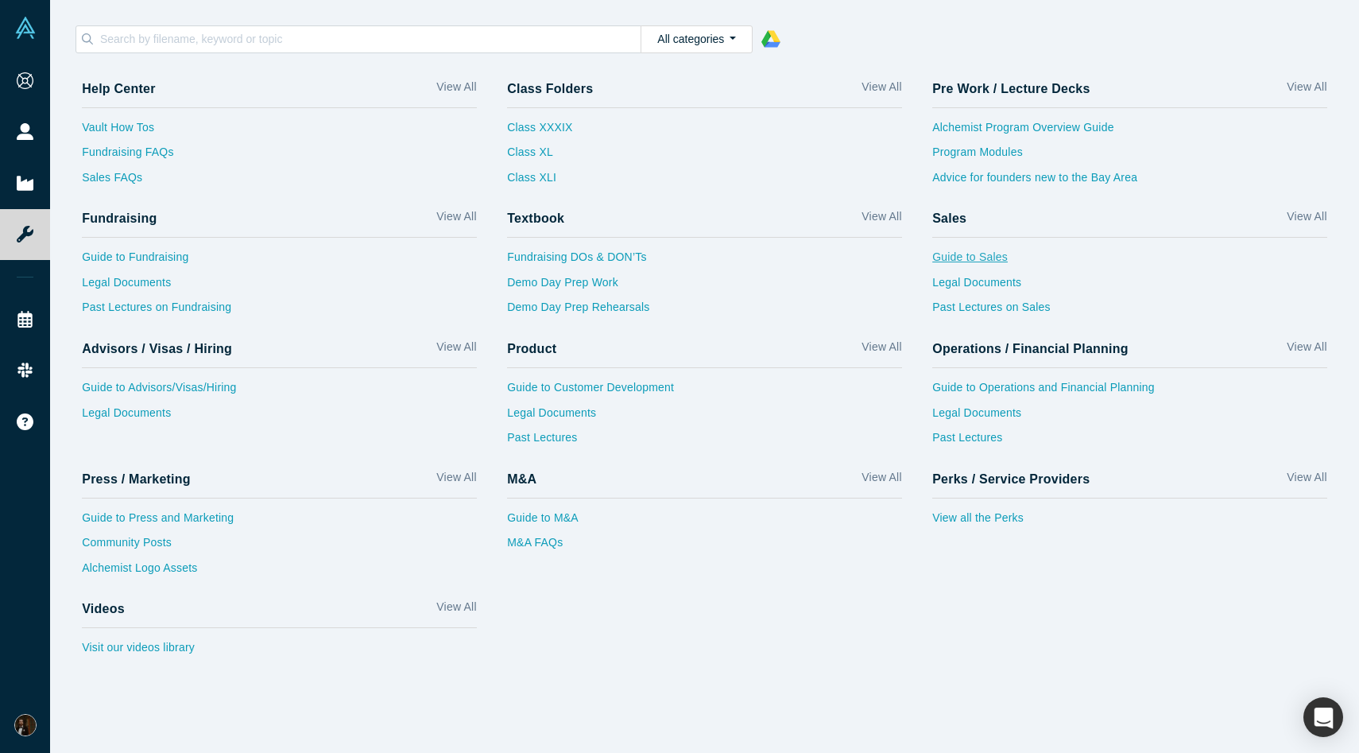
click at [946, 255] on link "Guide to Sales" at bounding box center [1129, 261] width 395 height 25
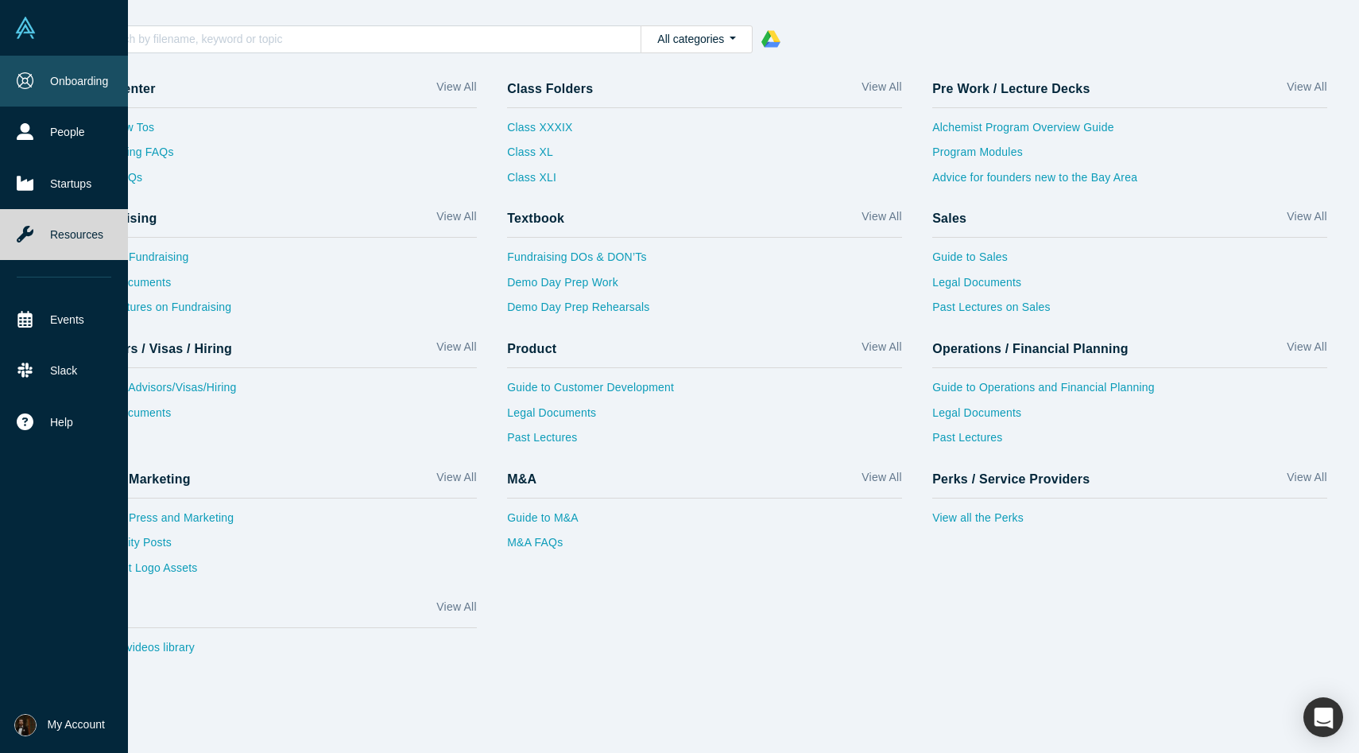
click at [15, 68] on link "Onboarding" at bounding box center [64, 81] width 128 height 51
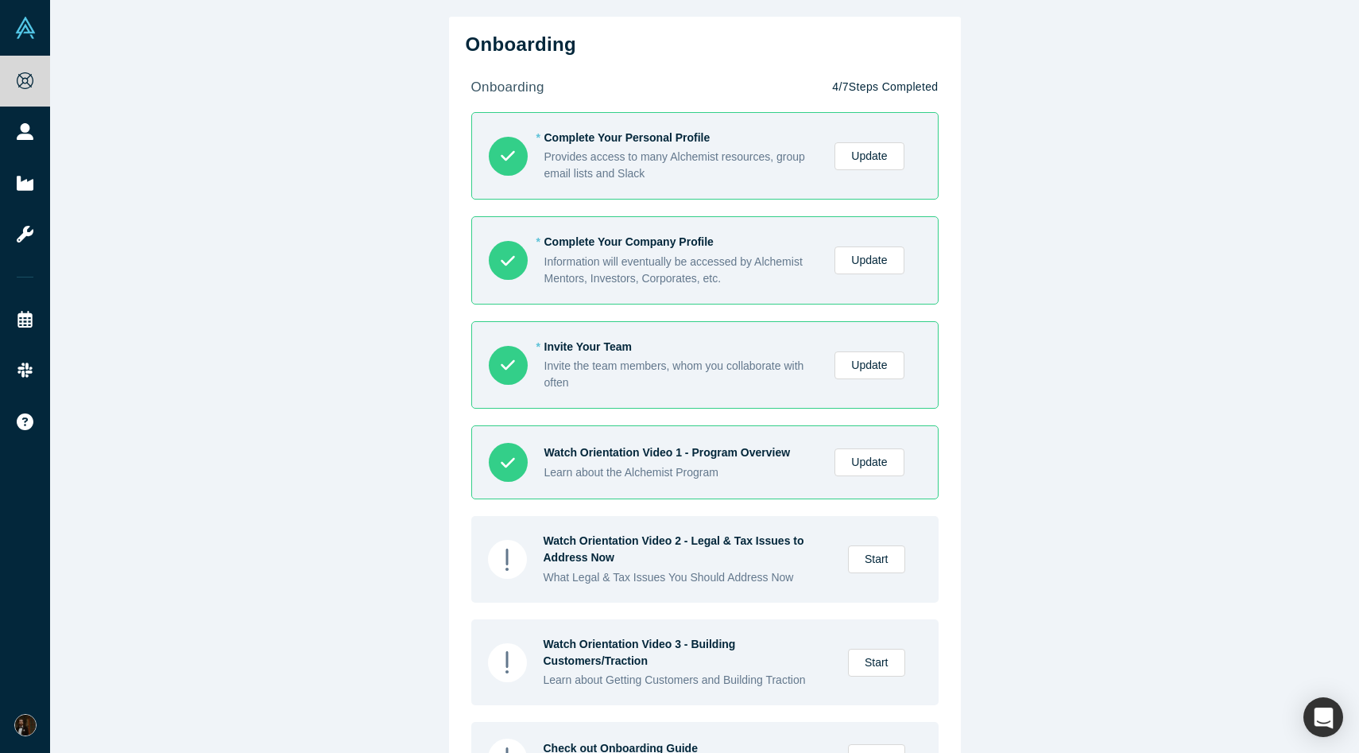
scroll to position [451, 0]
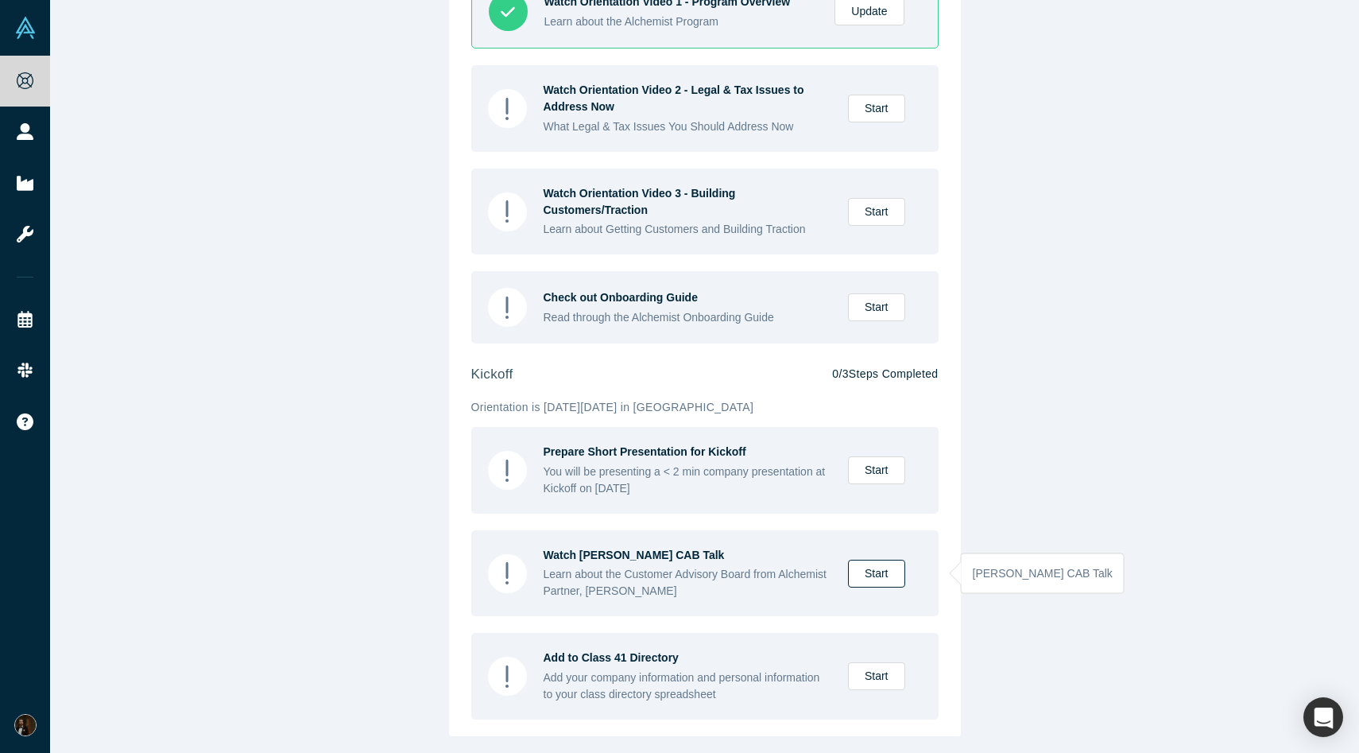
click at [894, 576] on link "Start" at bounding box center [876, 574] width 57 height 28
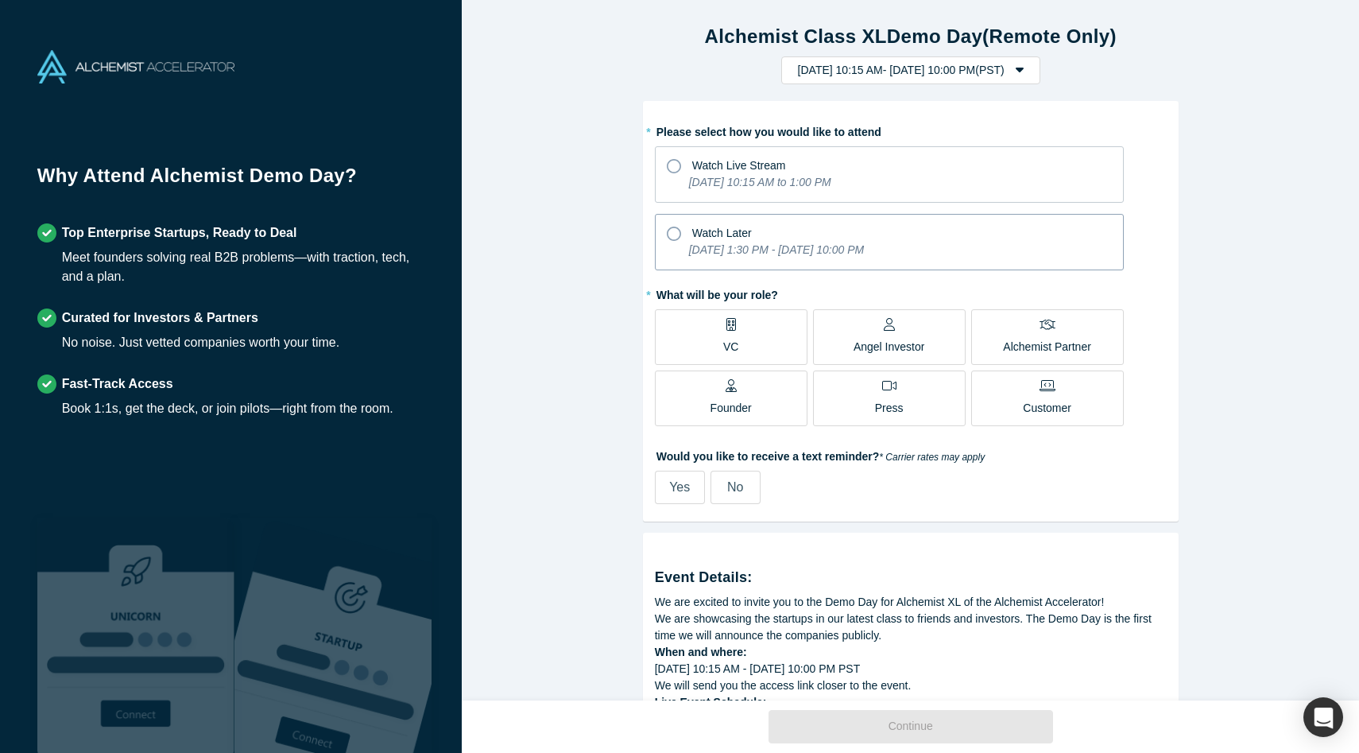
click at [674, 232] on icon at bounding box center [674, 234] width 14 height 14
click at [0, 0] on input "Watch Later [DATE] 1:30 PM - [DATE] 10:00 PM" at bounding box center [0, 0] width 0 height 0
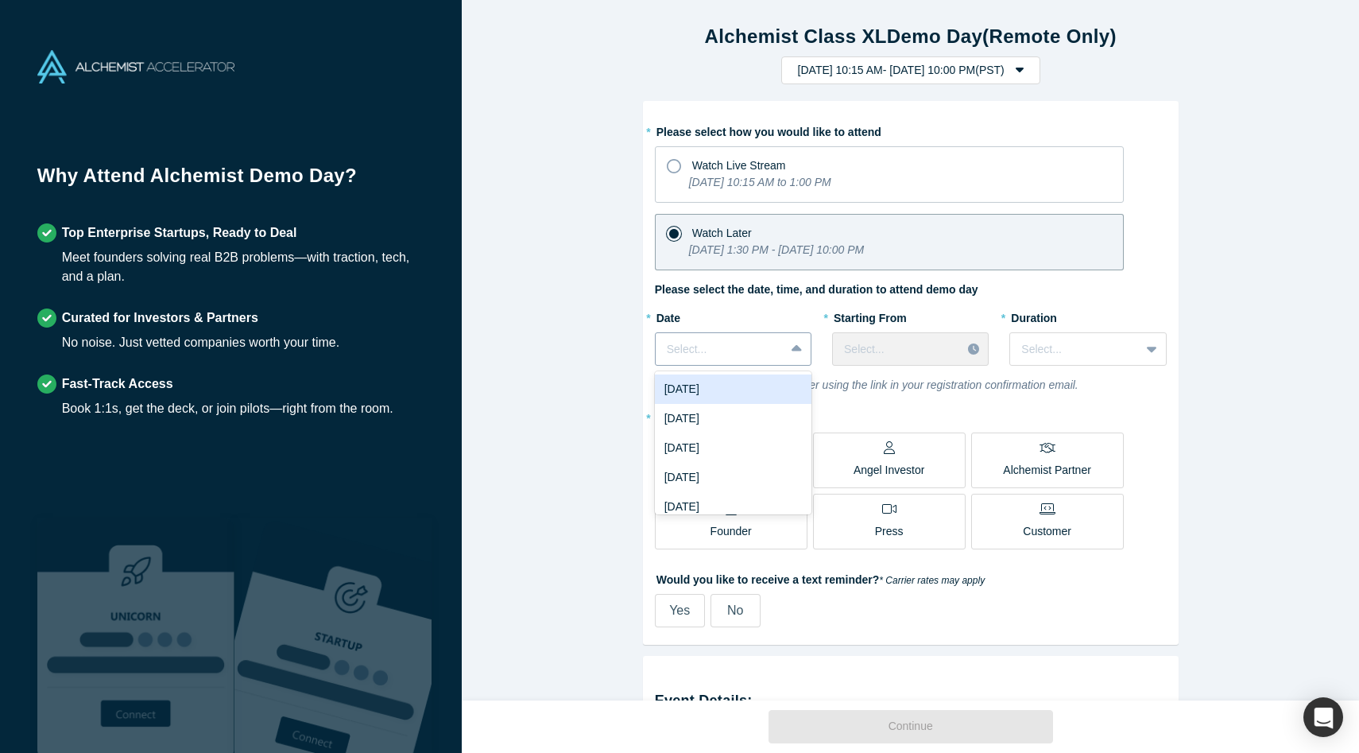
click at [758, 346] on div at bounding box center [720, 349] width 106 height 20
click at [737, 383] on div "[DATE]" at bounding box center [733, 388] width 157 height 29
click at [930, 354] on div at bounding box center [897, 349] width 106 height 20
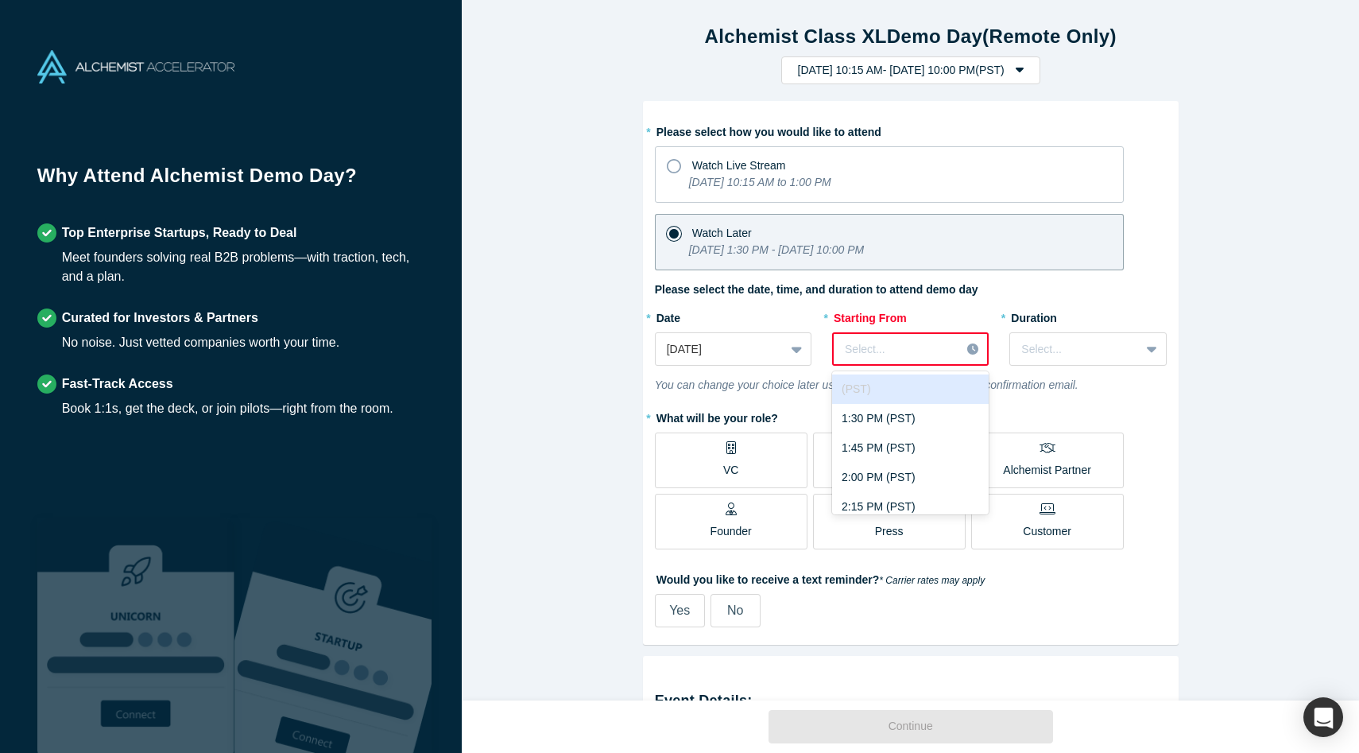
click at [899, 335] on div "Select..." at bounding box center [910, 348] width 157 height 33
click at [904, 404] on div "1:30 PM (PST)" at bounding box center [910, 410] width 157 height 29
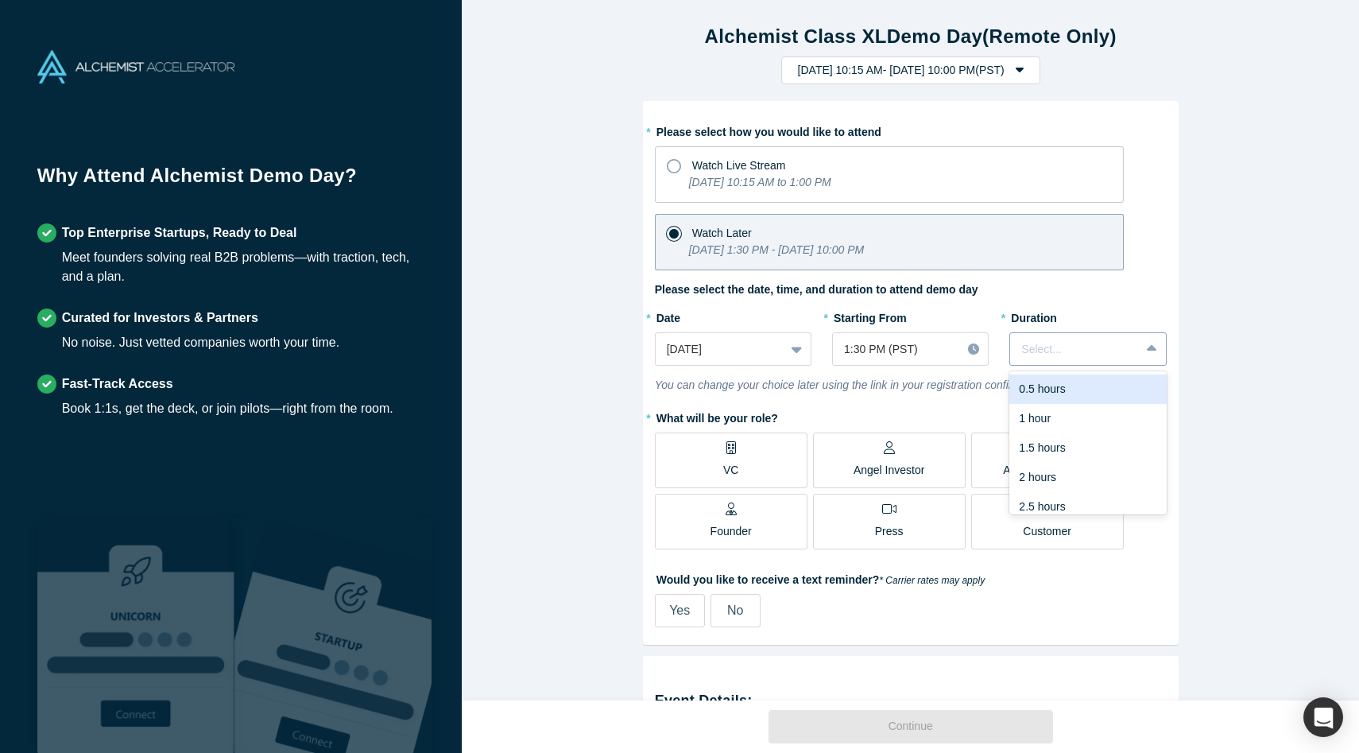
click at [1071, 352] on div at bounding box center [1074, 349] width 106 height 20
click at [1046, 491] on div "3 hours" at bounding box center [1087, 496] width 157 height 29
click at [752, 511] on label "Founder" at bounding box center [731, 522] width 153 height 56
click at [0, 0] on input "Founder" at bounding box center [0, 0] width 0 height 0
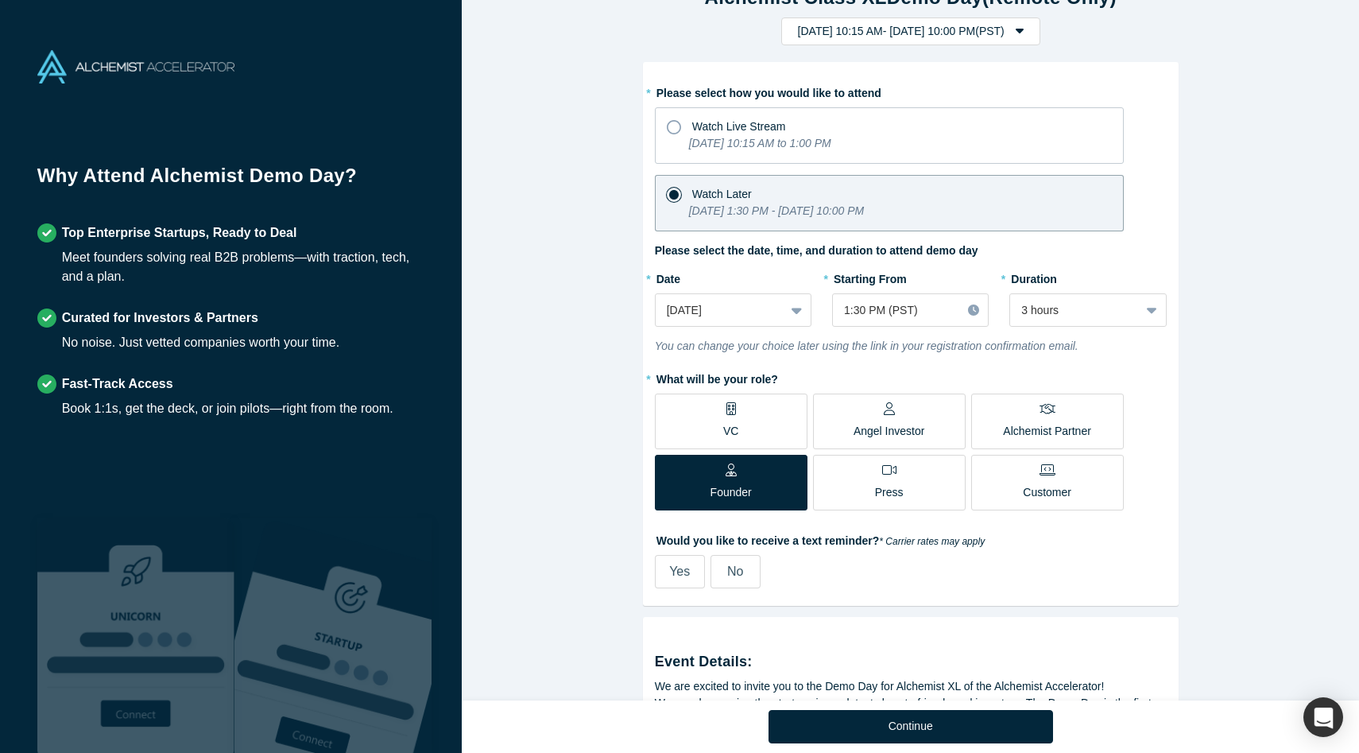
scroll to position [64, 0]
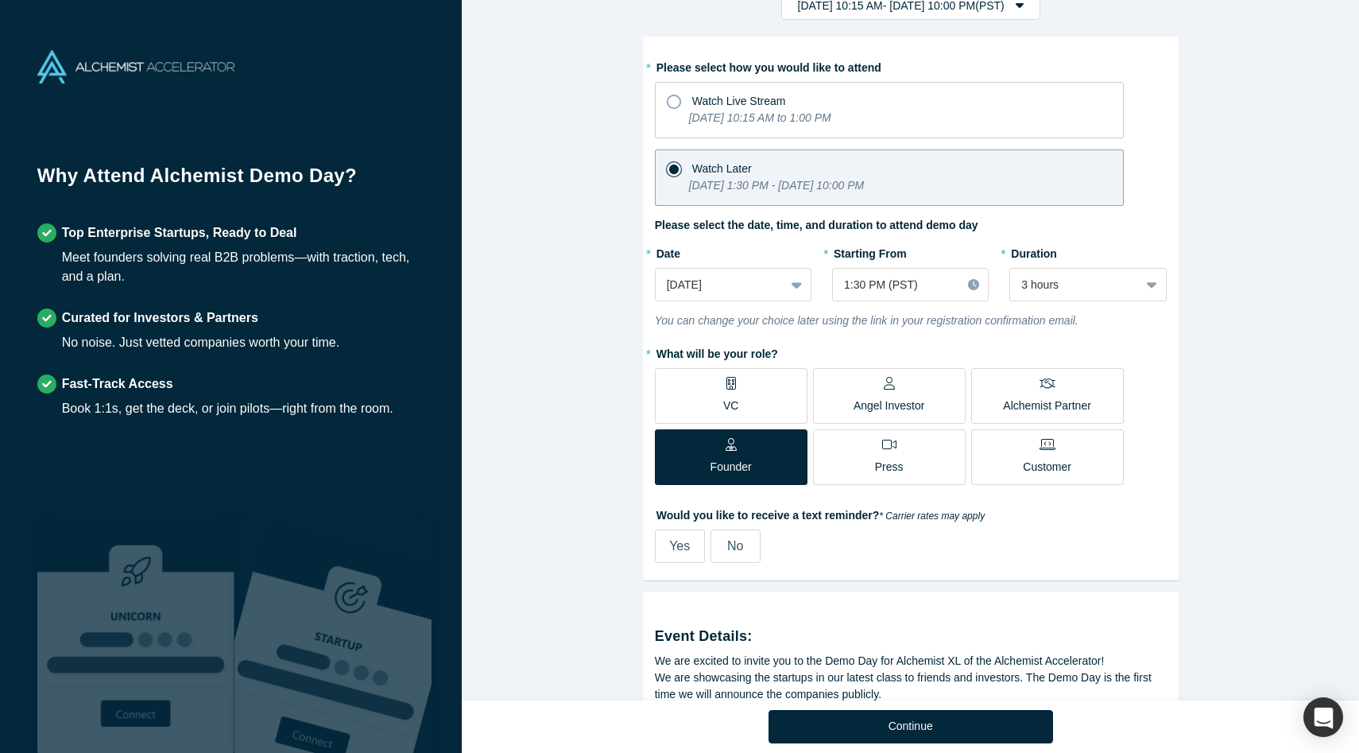
click at [683, 552] on span "Yes" at bounding box center [679, 546] width 21 height 14
click at [0, 0] on input "Yes" at bounding box center [0, 0] width 0 height 0
select select "US"
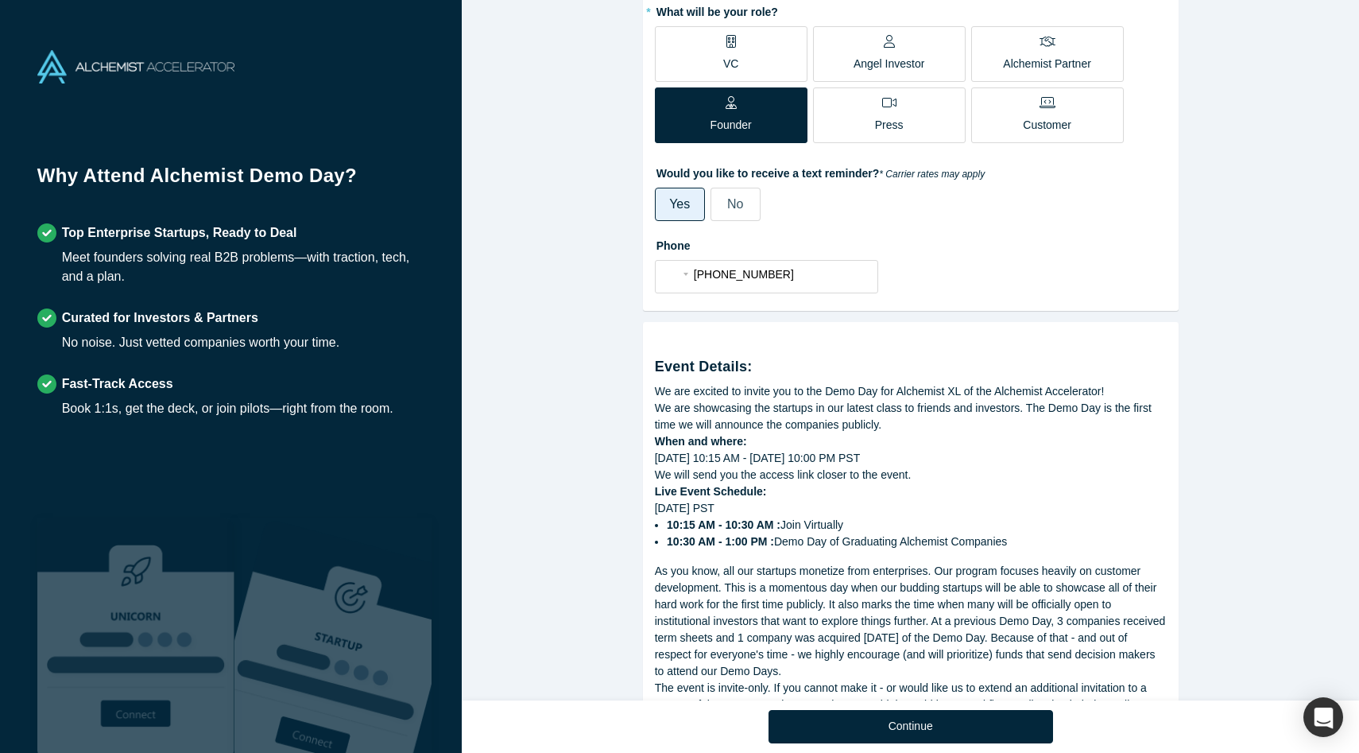
scroll to position [520, 0]
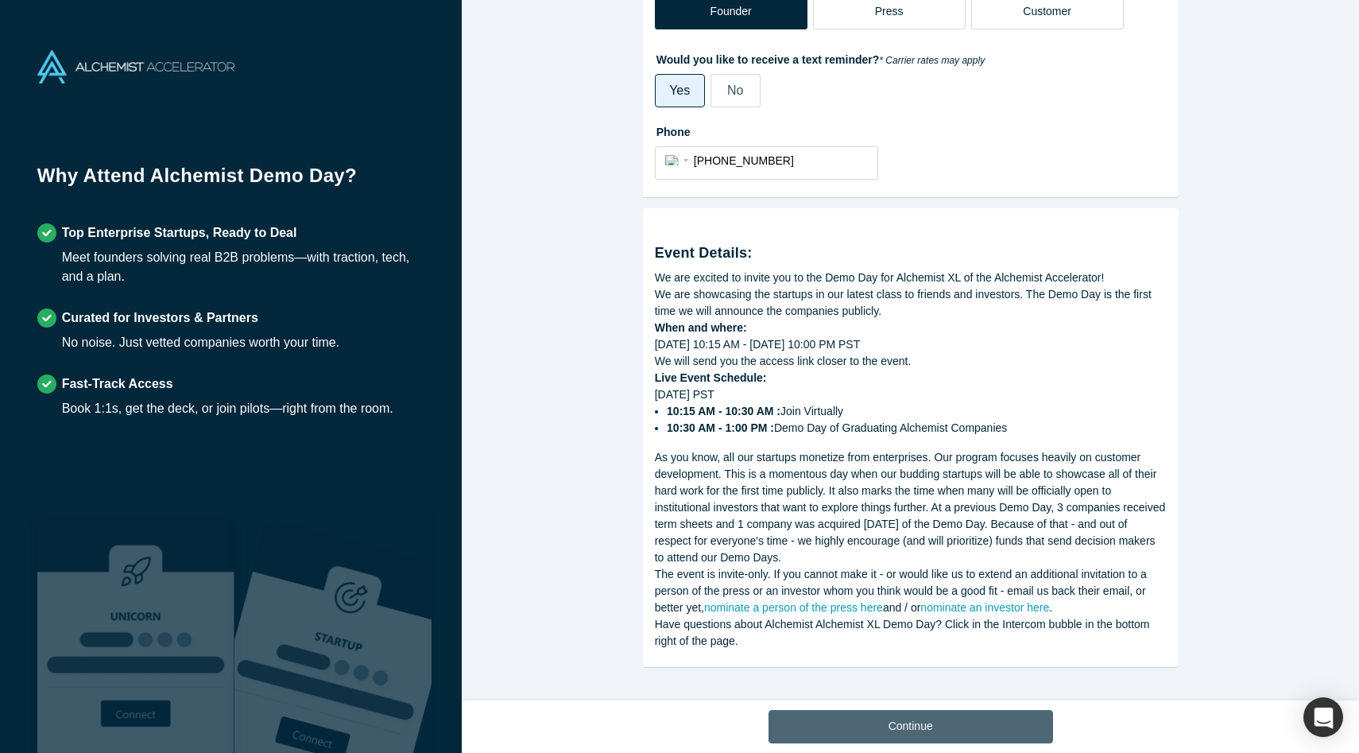
click at [884, 734] on button "Continue" at bounding box center [911, 726] width 285 height 33
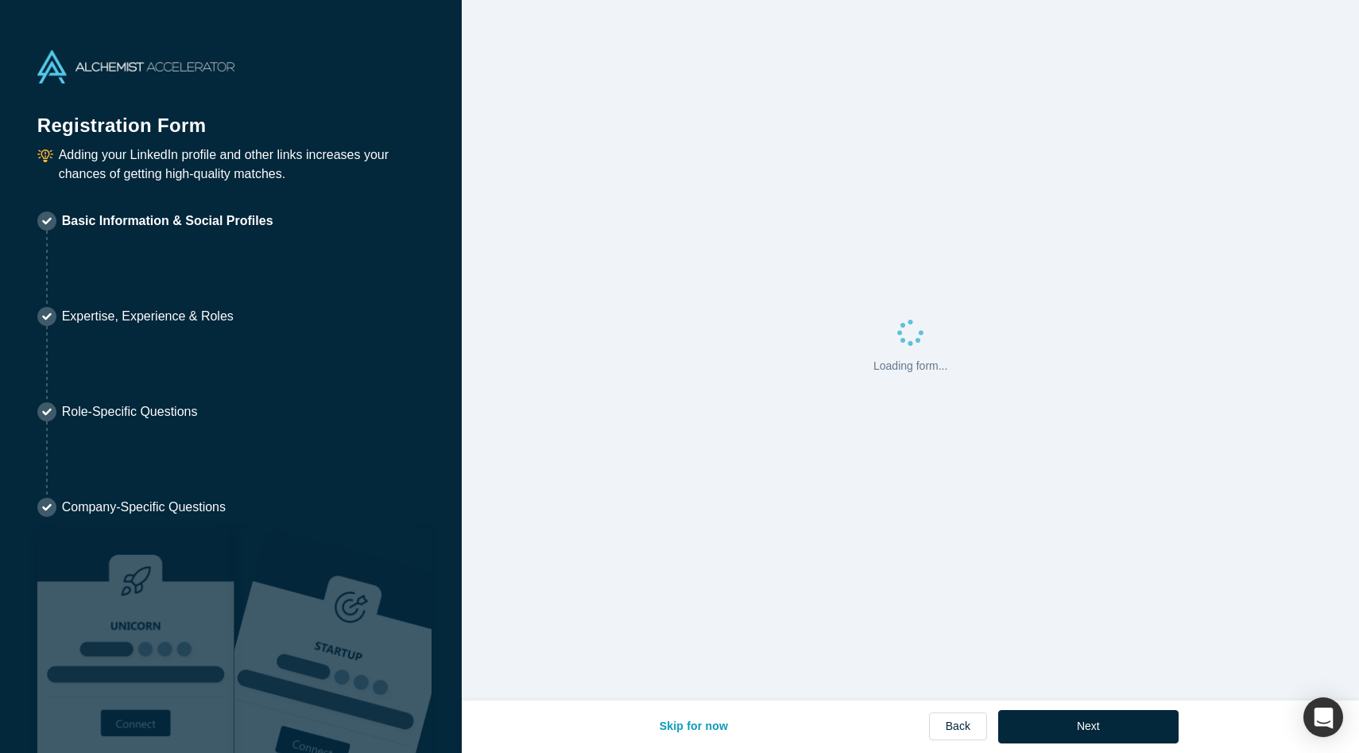
select select "US"
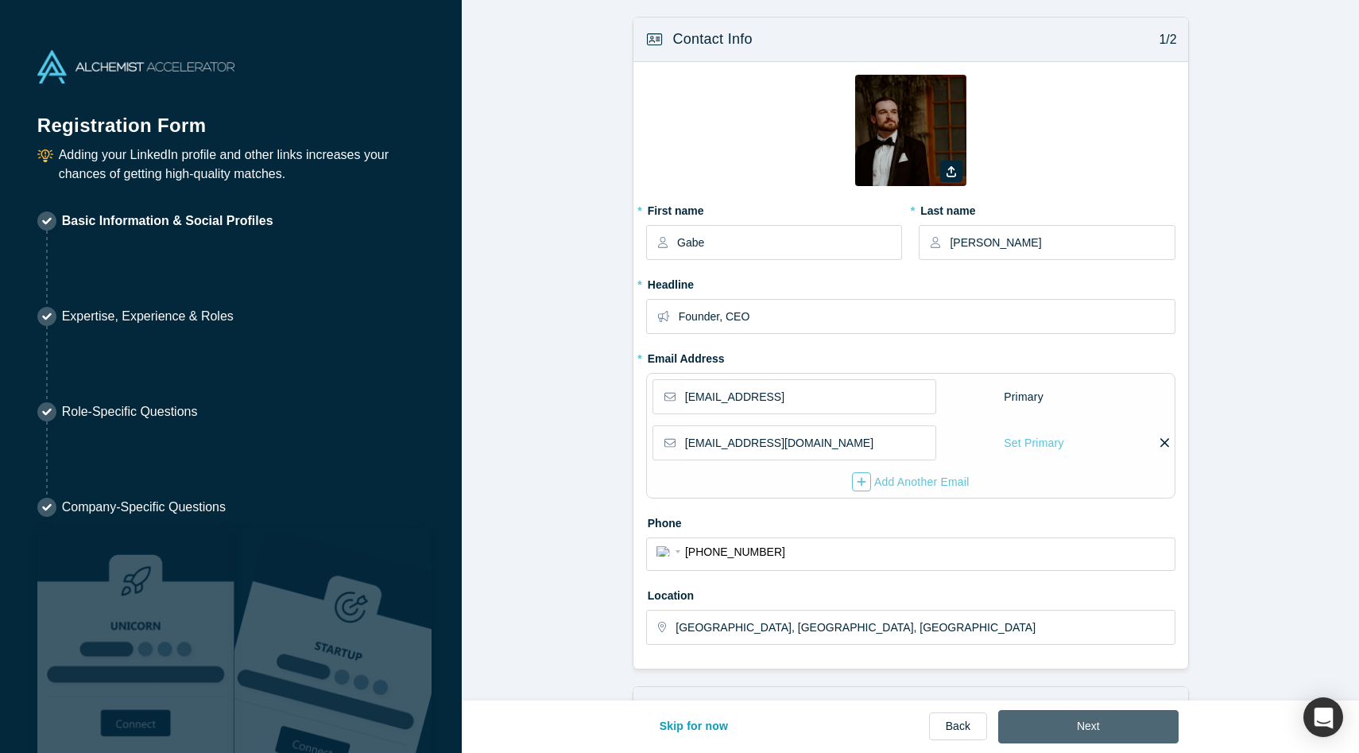
click at [1091, 721] on button "Next" at bounding box center [1088, 726] width 180 height 33
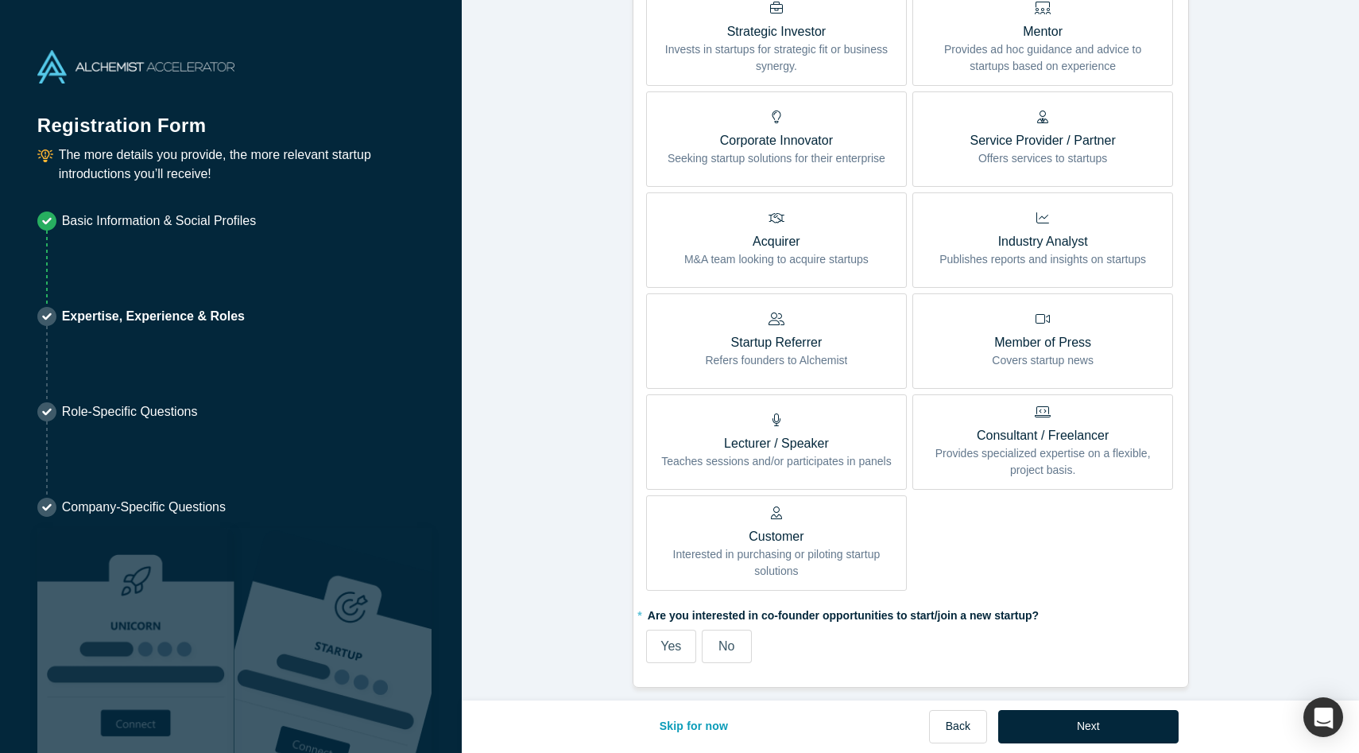
scroll to position [502, 0]
click at [718, 638] on span "No" at bounding box center [726, 645] width 16 height 14
click at [0, 0] on input "No" at bounding box center [0, 0] width 0 height 0
click at [738, 545] on p "Interested in purchasing or piloting startup solutions" at bounding box center [776, 561] width 237 height 33
click at [0, 0] on input "Customer Interested in purchasing or piloting startup solutions" at bounding box center [0, 0] width 0 height 0
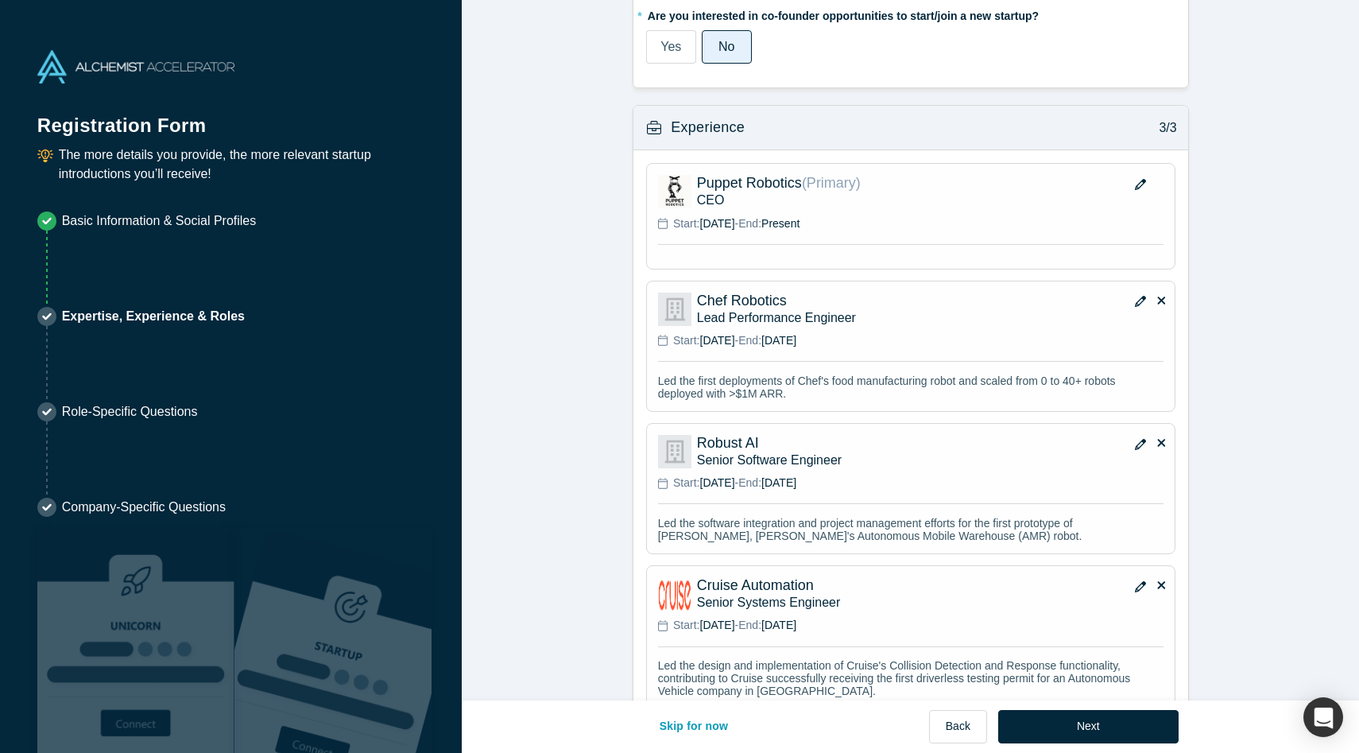
scroll to position [1183, 0]
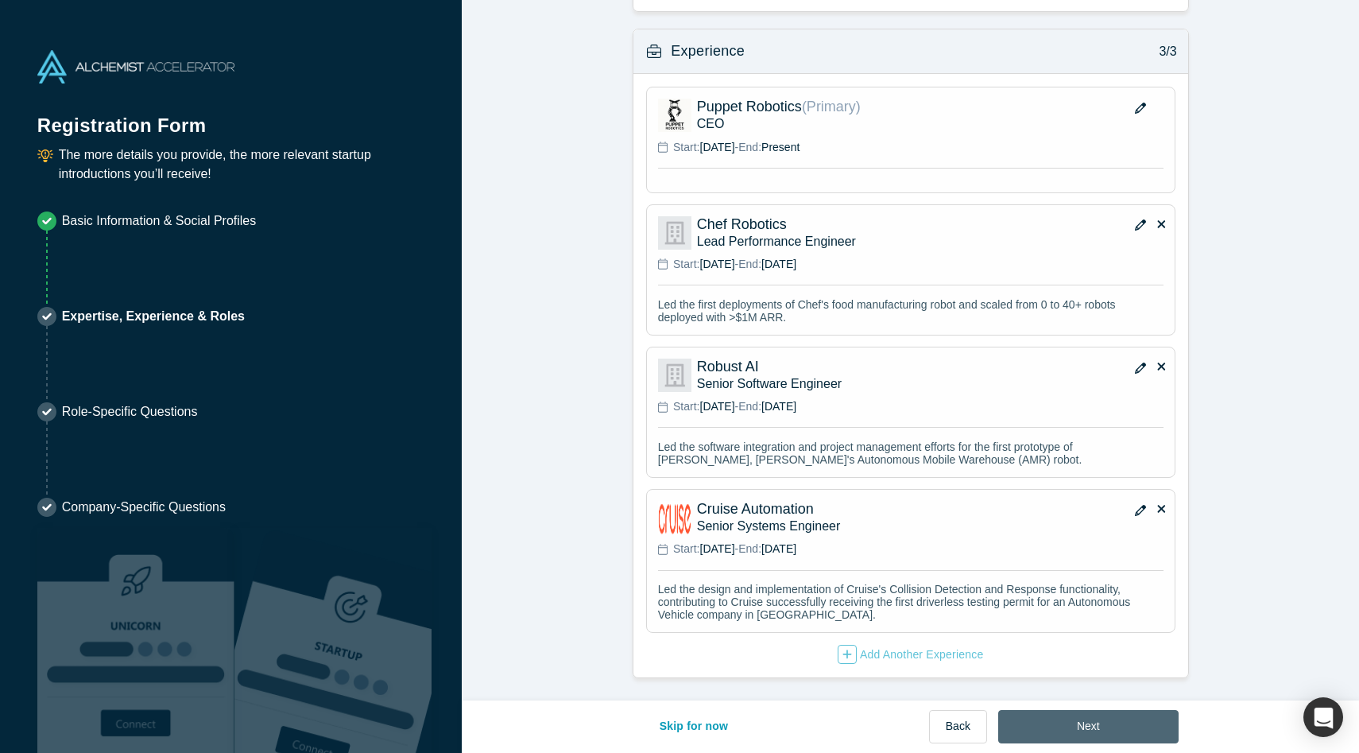
click at [1091, 730] on button "Next" at bounding box center [1088, 726] width 180 height 33
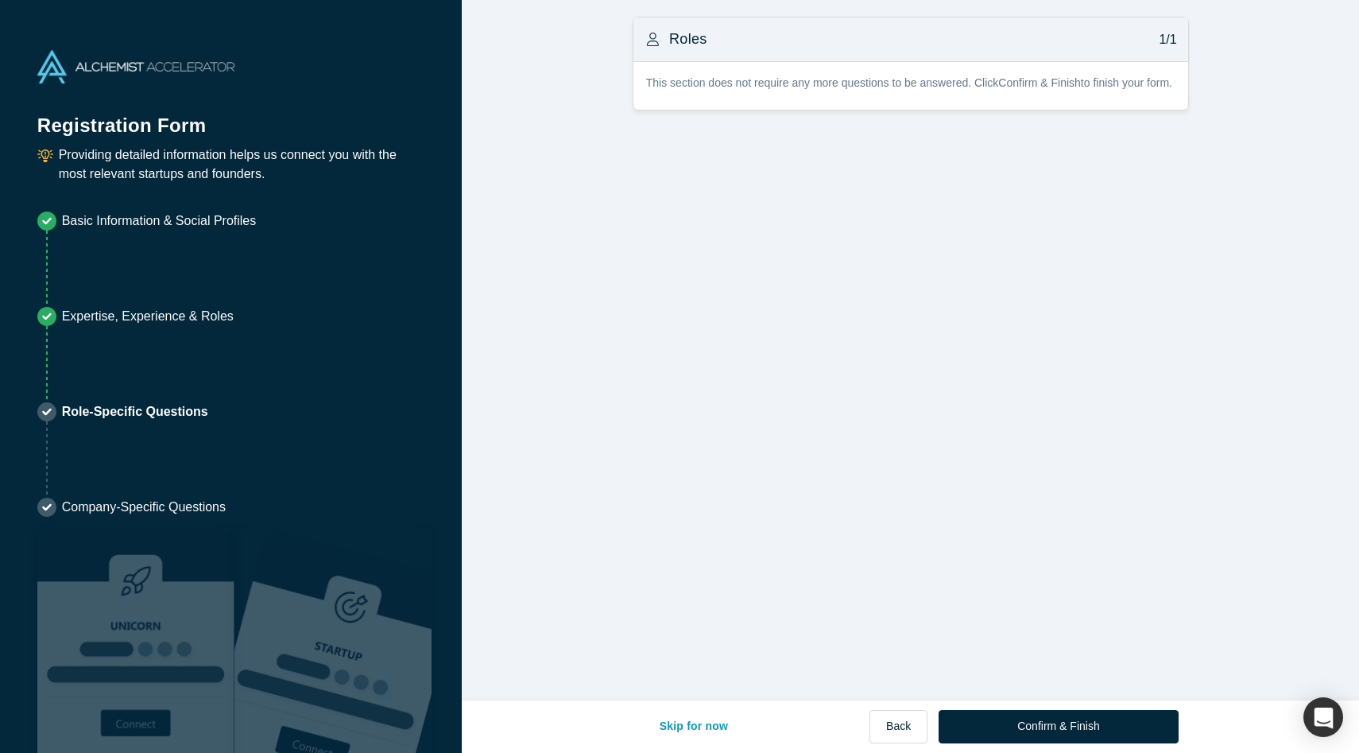
scroll to position [0, 0]
click at [1057, 734] on button "Confirm & Finish" at bounding box center [1058, 726] width 239 height 33
